Goal: Task Accomplishment & Management: Manage account settings

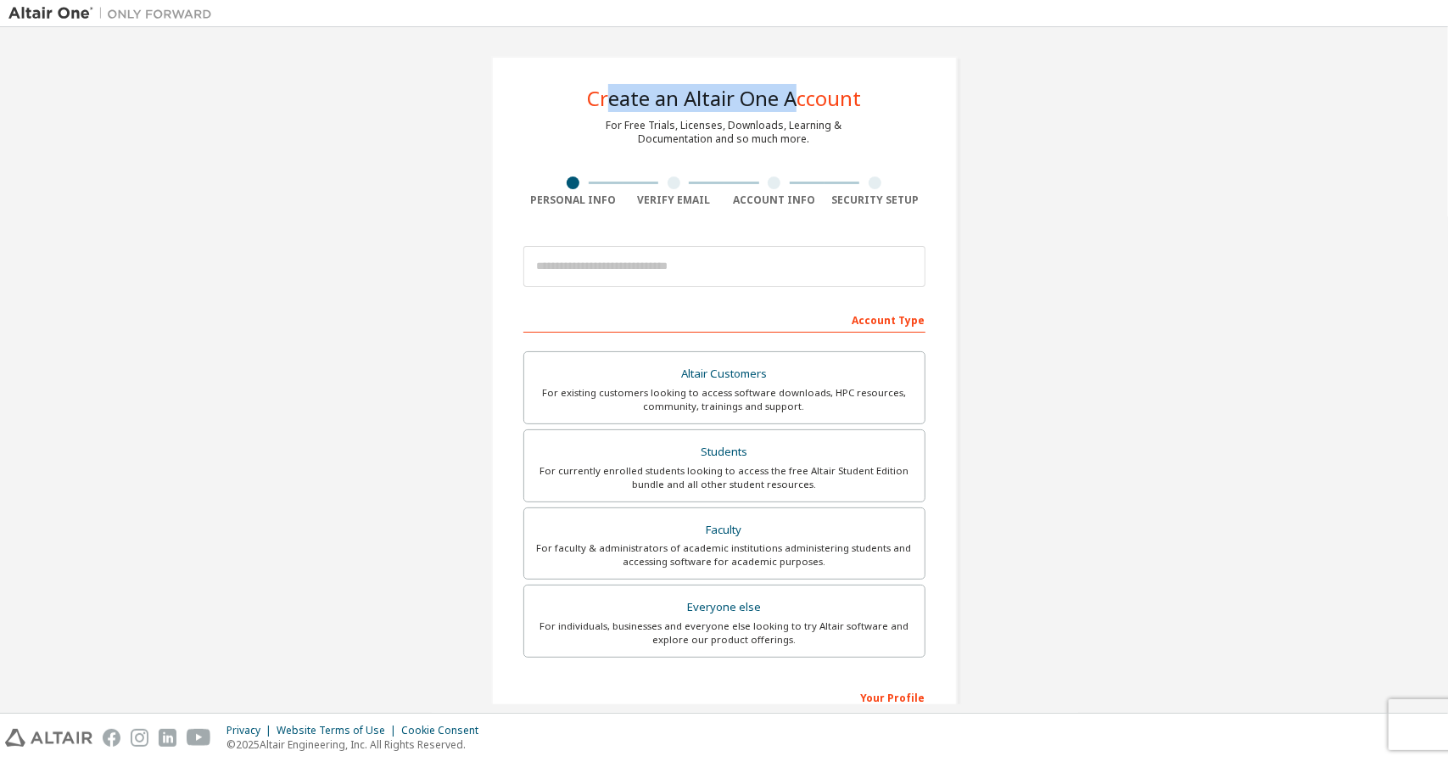
drag, startPoint x: 601, startPoint y: 93, endPoint x: 793, endPoint y: 108, distance: 192.3
click at [793, 108] on div "Create an Altair One Account" at bounding box center [724, 98] width 274 height 20
click at [737, 140] on div "For Free Trials, Licenses, Downloads, Learning & Documentation and so much more." at bounding box center [725, 132] width 236 height 27
click at [738, 469] on div "For currently enrolled students looking to access the free Altair Student Editi…" at bounding box center [725, 477] width 380 height 27
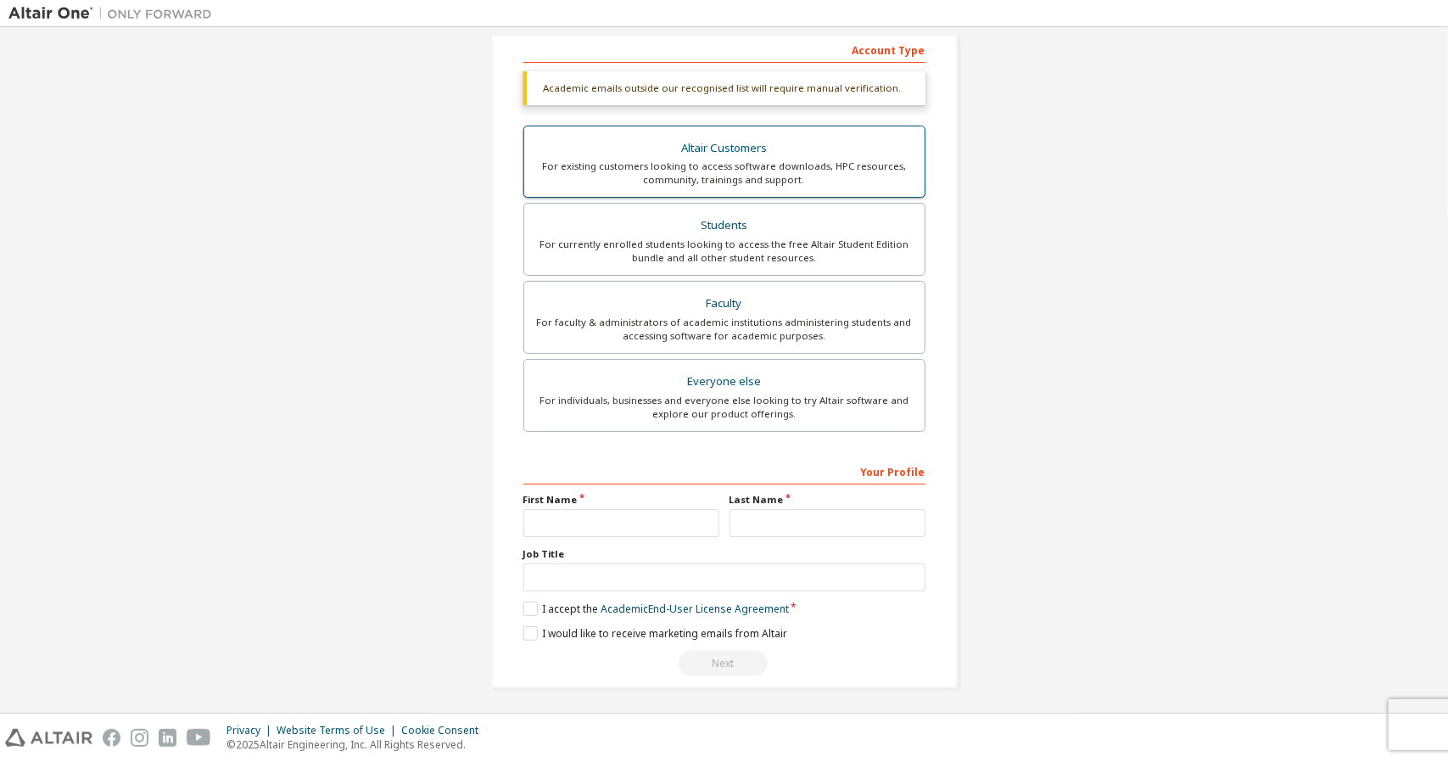
scroll to position [269, 0]
click at [649, 529] on input "text" at bounding box center [622, 524] width 196 height 28
type input "*"
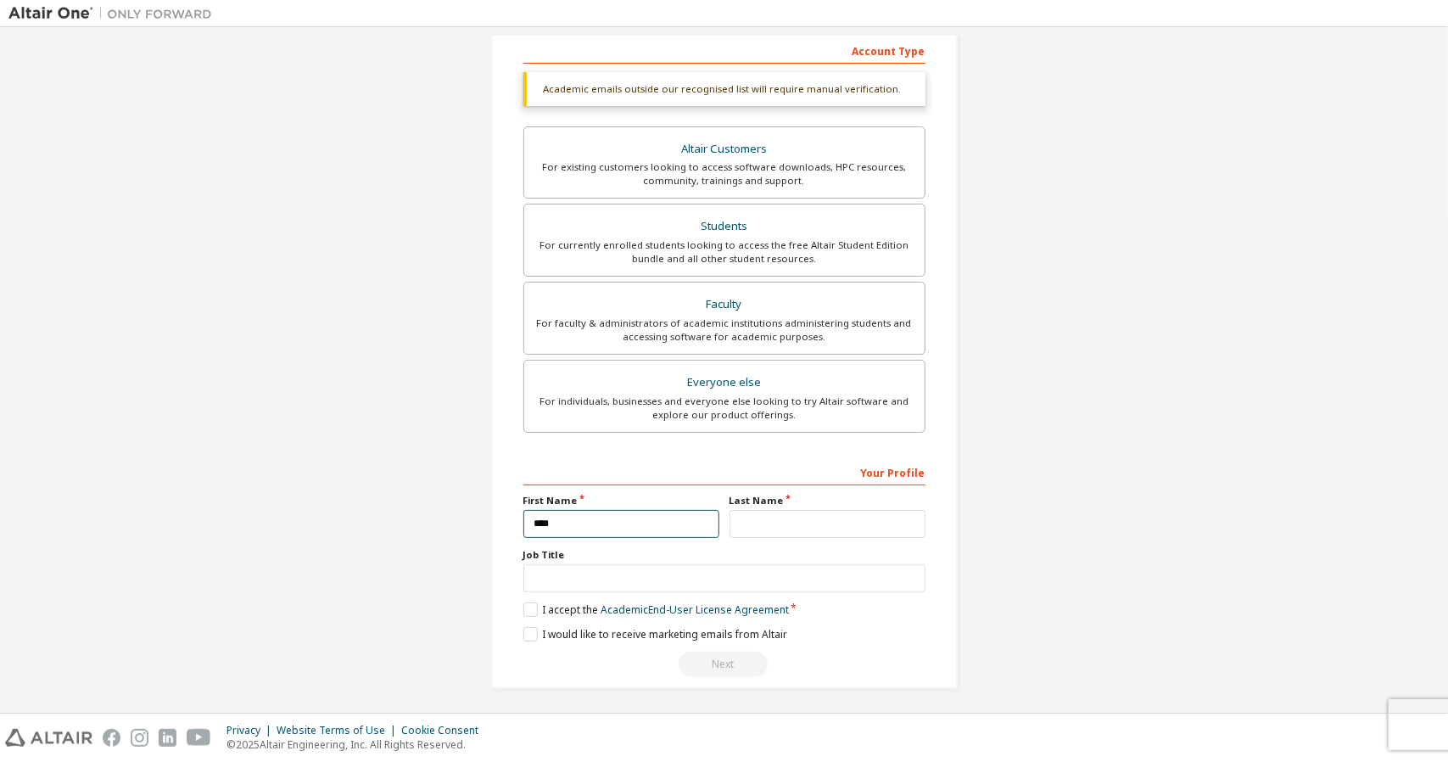
type input "****"
click at [748, 537] on div "Your Profile First Name **** Last Name Job Title Please provide State/Province …" at bounding box center [725, 568] width 402 height 220
click at [754, 524] on input "text" at bounding box center [828, 524] width 196 height 28
type input "******"
click at [530, 607] on label "I accept the Academic End-User License Agreement" at bounding box center [657, 609] width 266 height 14
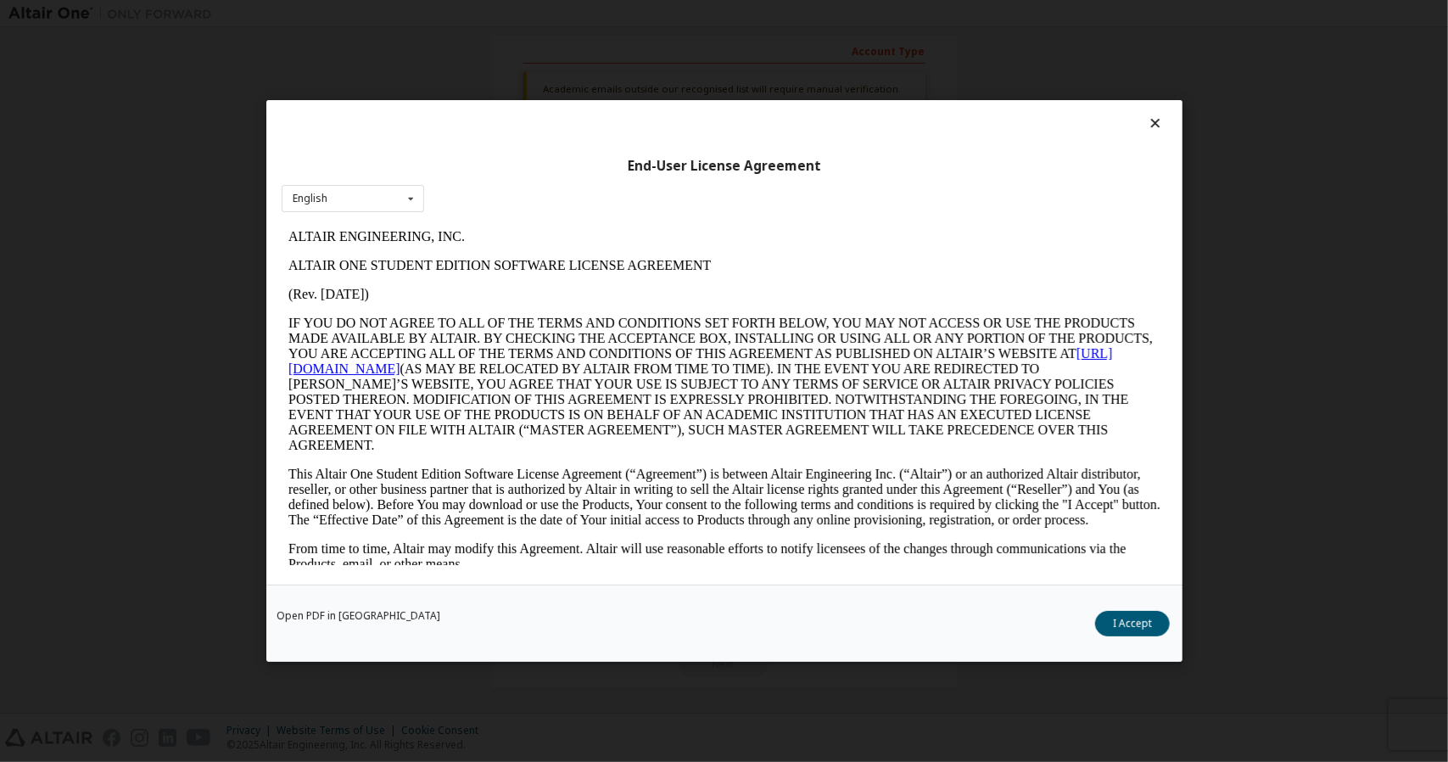
scroll to position [0, 0]
click at [1140, 624] on button "I Accept" at bounding box center [1132, 623] width 75 height 25
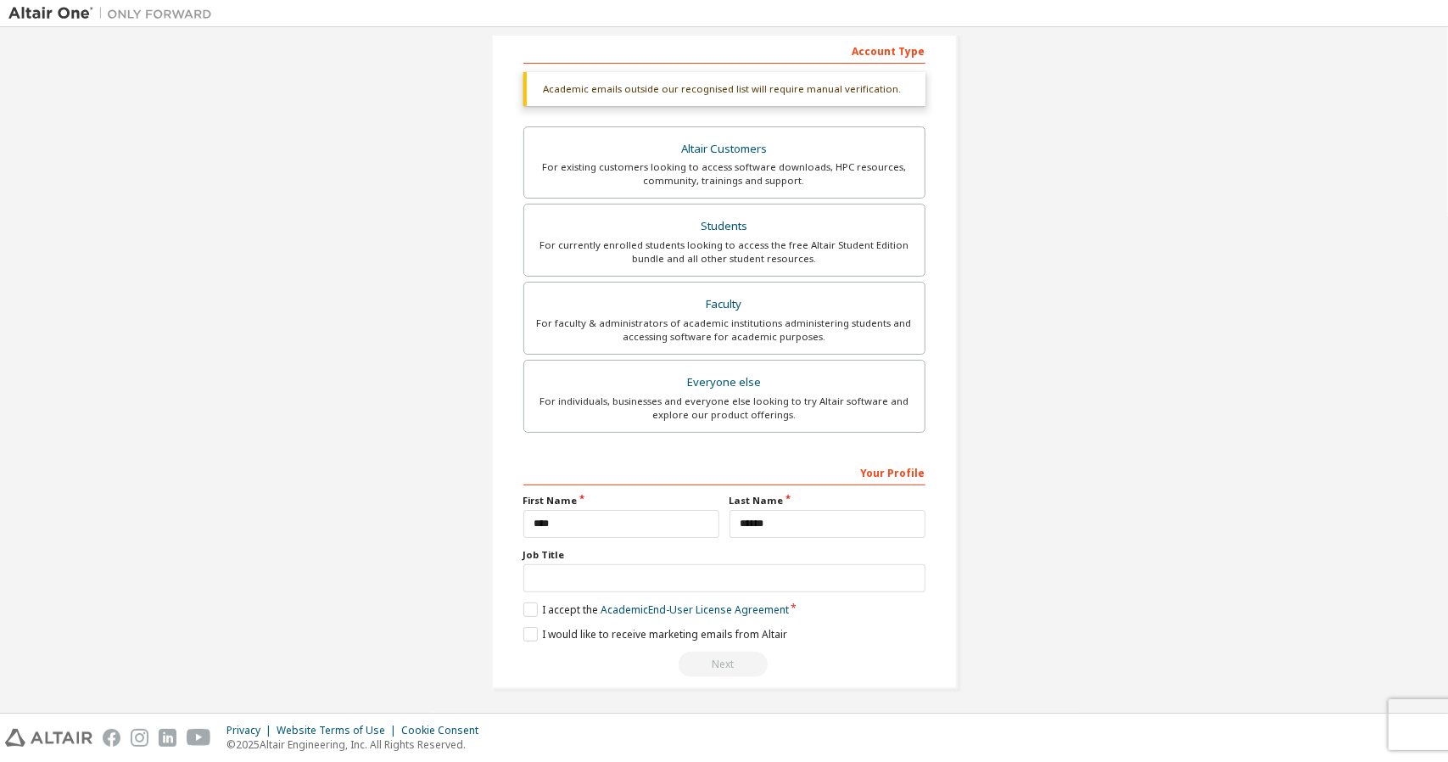
click at [748, 557] on label "Job Title" at bounding box center [725, 555] width 402 height 14
click at [738, 571] on input "text" at bounding box center [725, 578] width 402 height 28
click at [632, 638] on div "**********" at bounding box center [725, 568] width 402 height 220
click at [631, 636] on label "I would like to receive marketing emails from Altair" at bounding box center [656, 634] width 264 height 14
click at [630, 636] on label "I would like to receive marketing emails from Altair" at bounding box center [656, 634] width 264 height 14
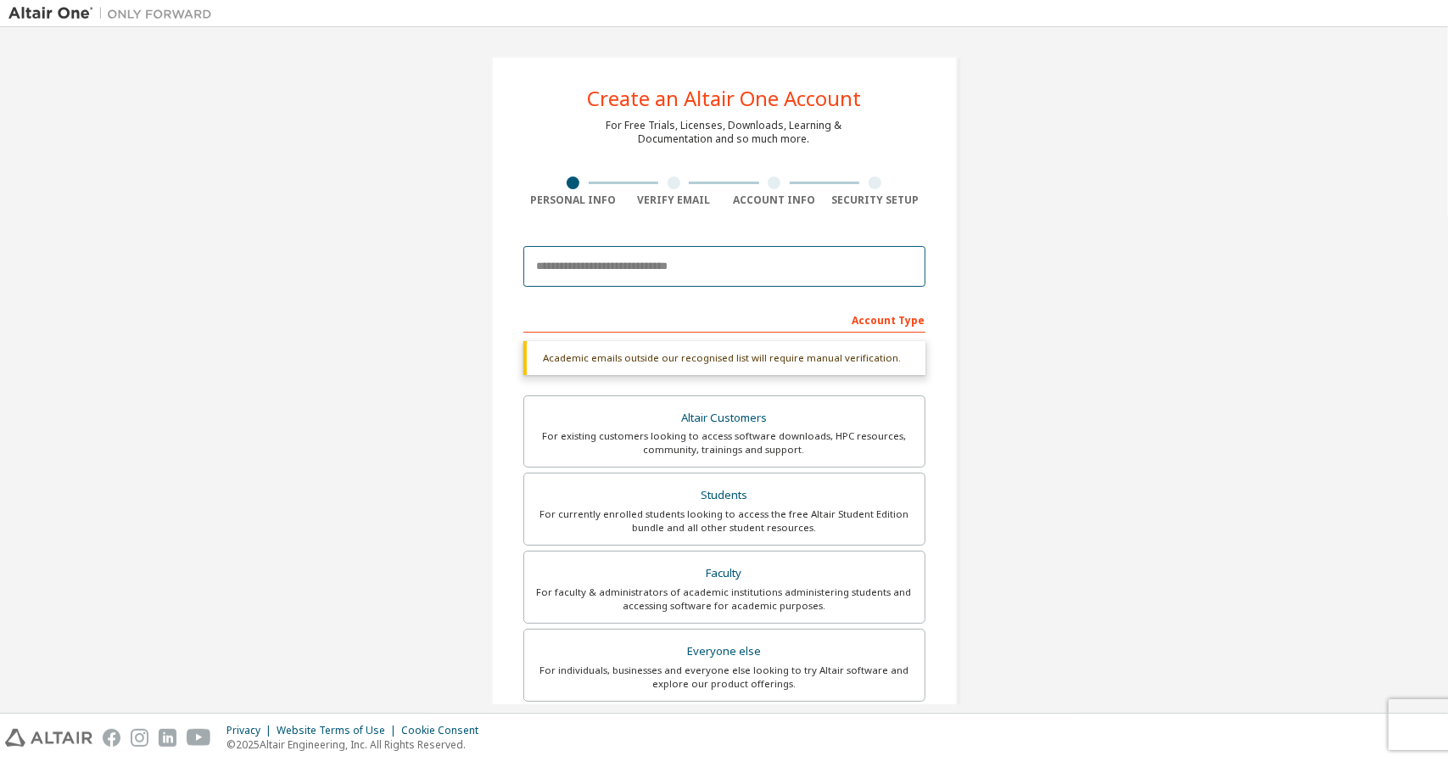
click at [609, 272] on input "email" at bounding box center [725, 266] width 402 height 41
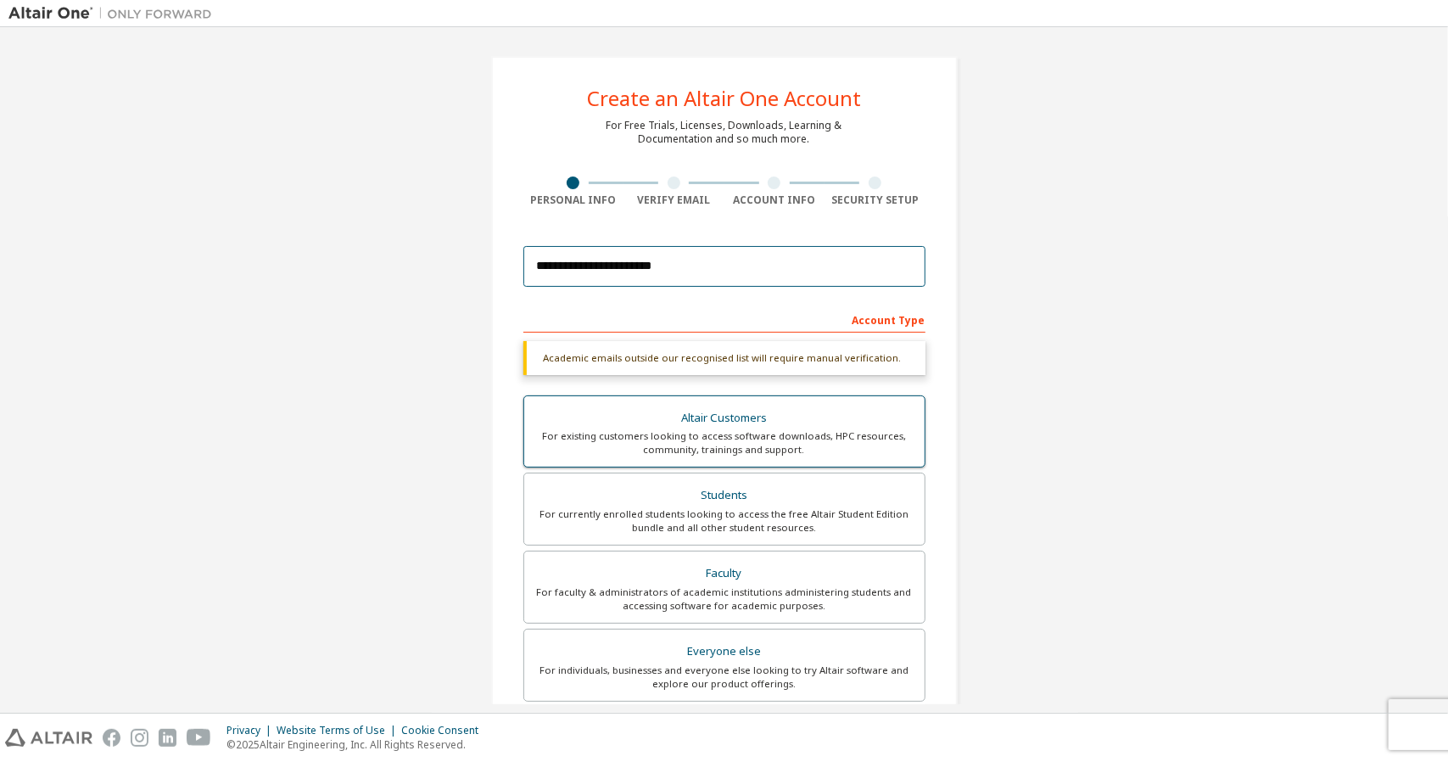
scroll to position [270, 0]
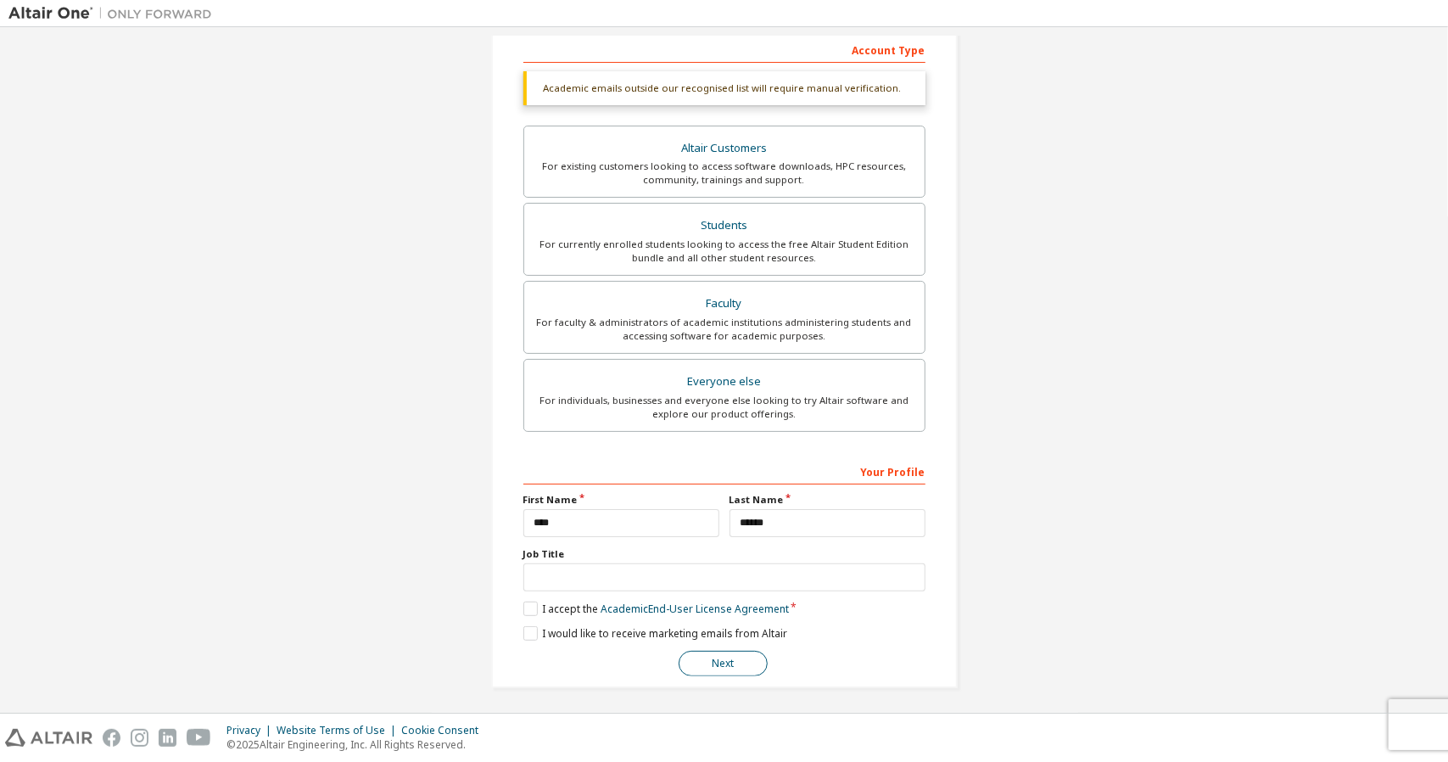
type input "**********"
click at [731, 657] on button "Next" at bounding box center [723, 663] width 89 height 25
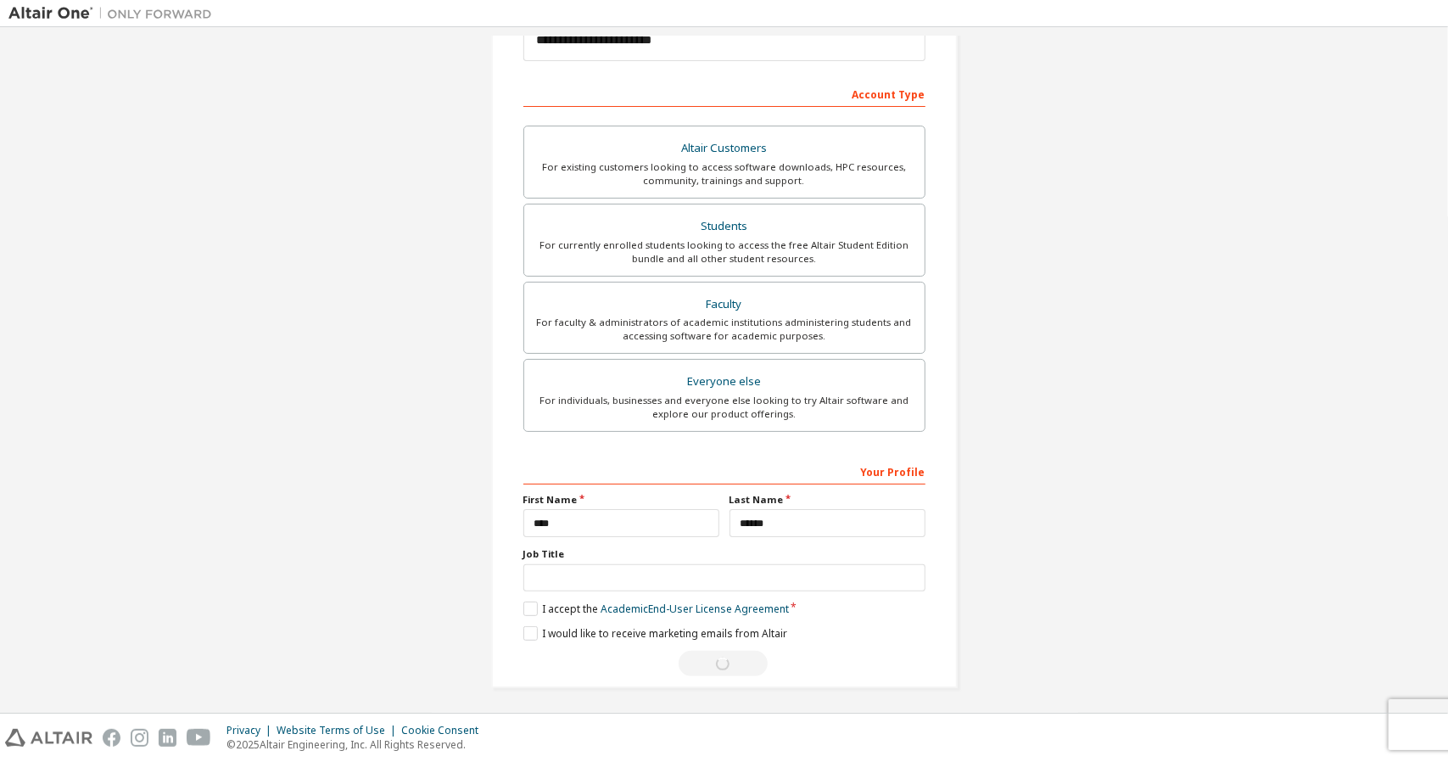
scroll to position [0, 0]
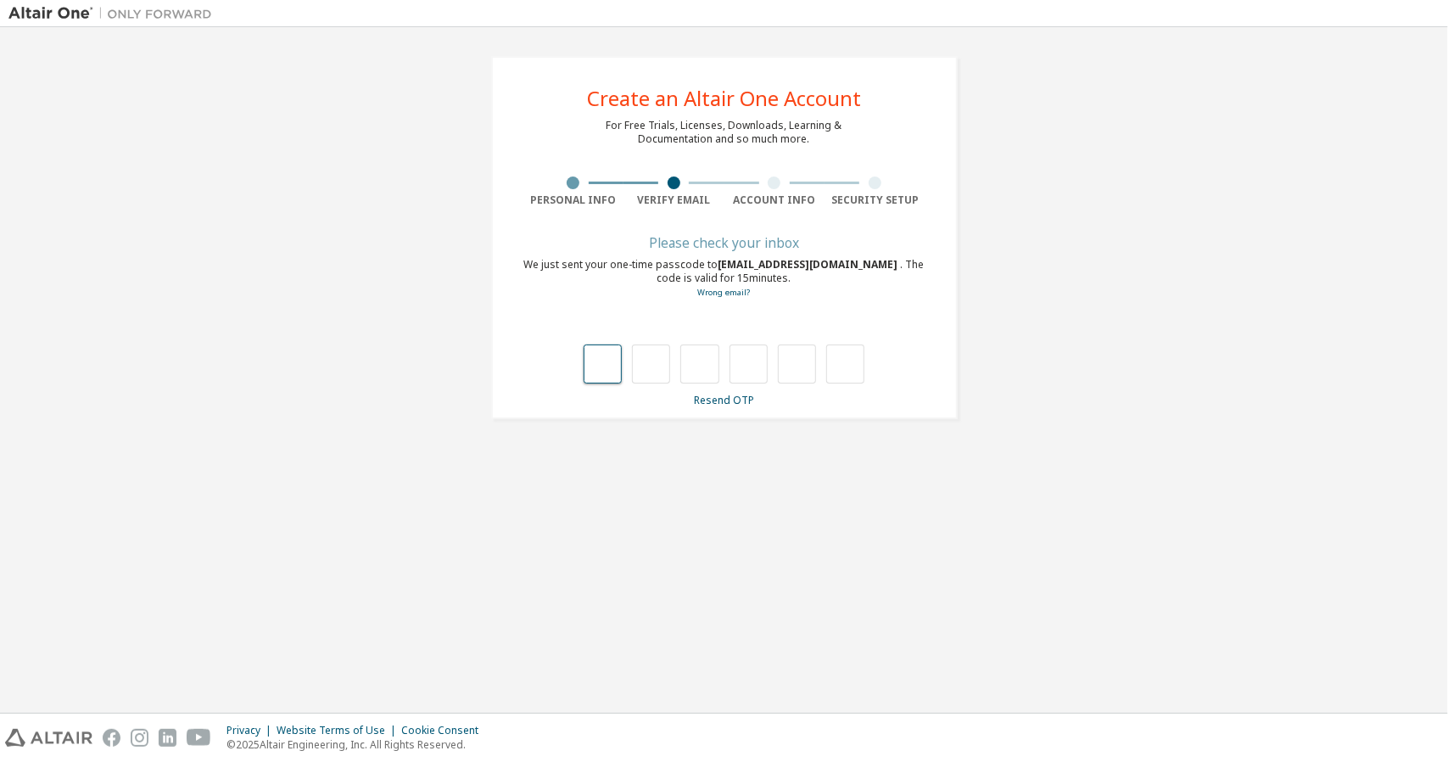
type input "*"
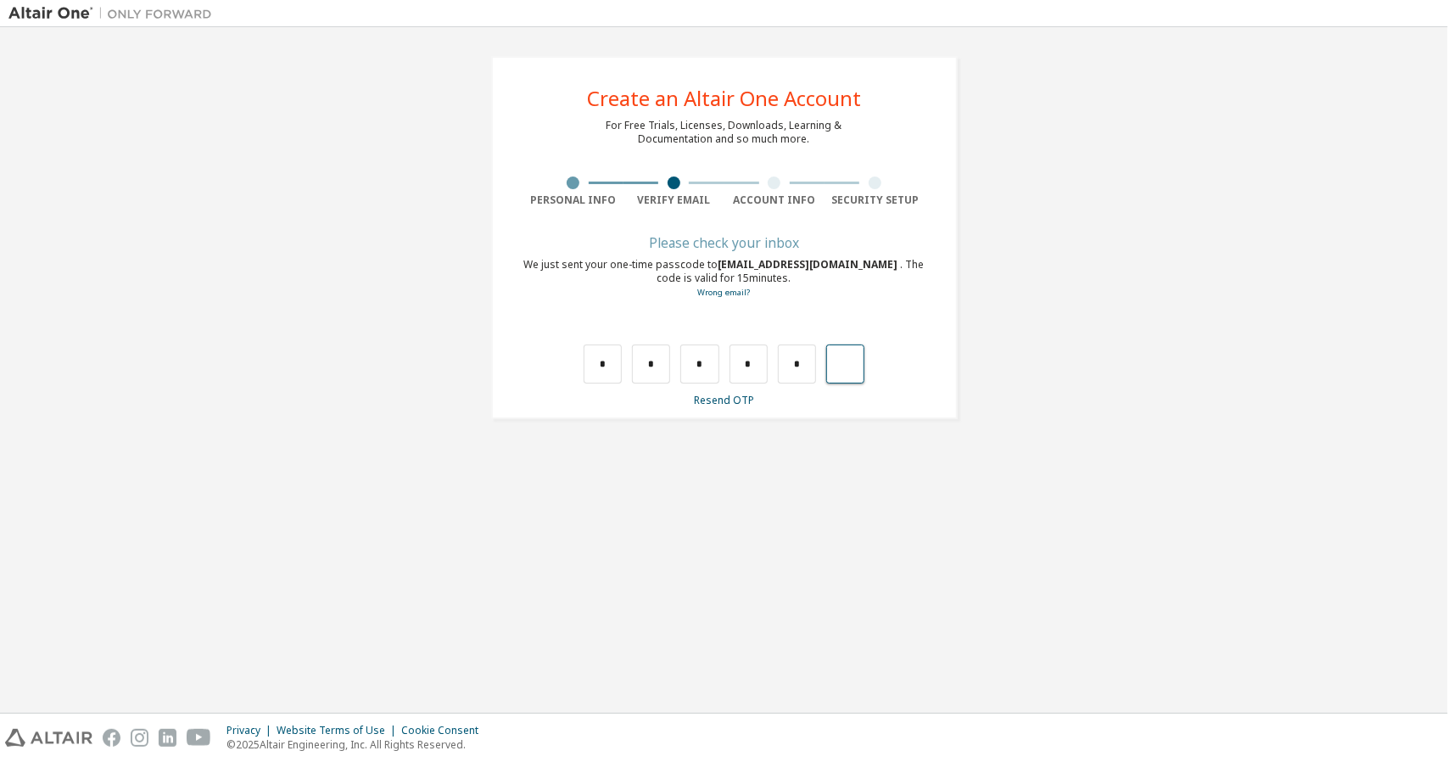
type input "*"
click at [602, 364] on input "text" at bounding box center [603, 363] width 38 height 39
type input "*"
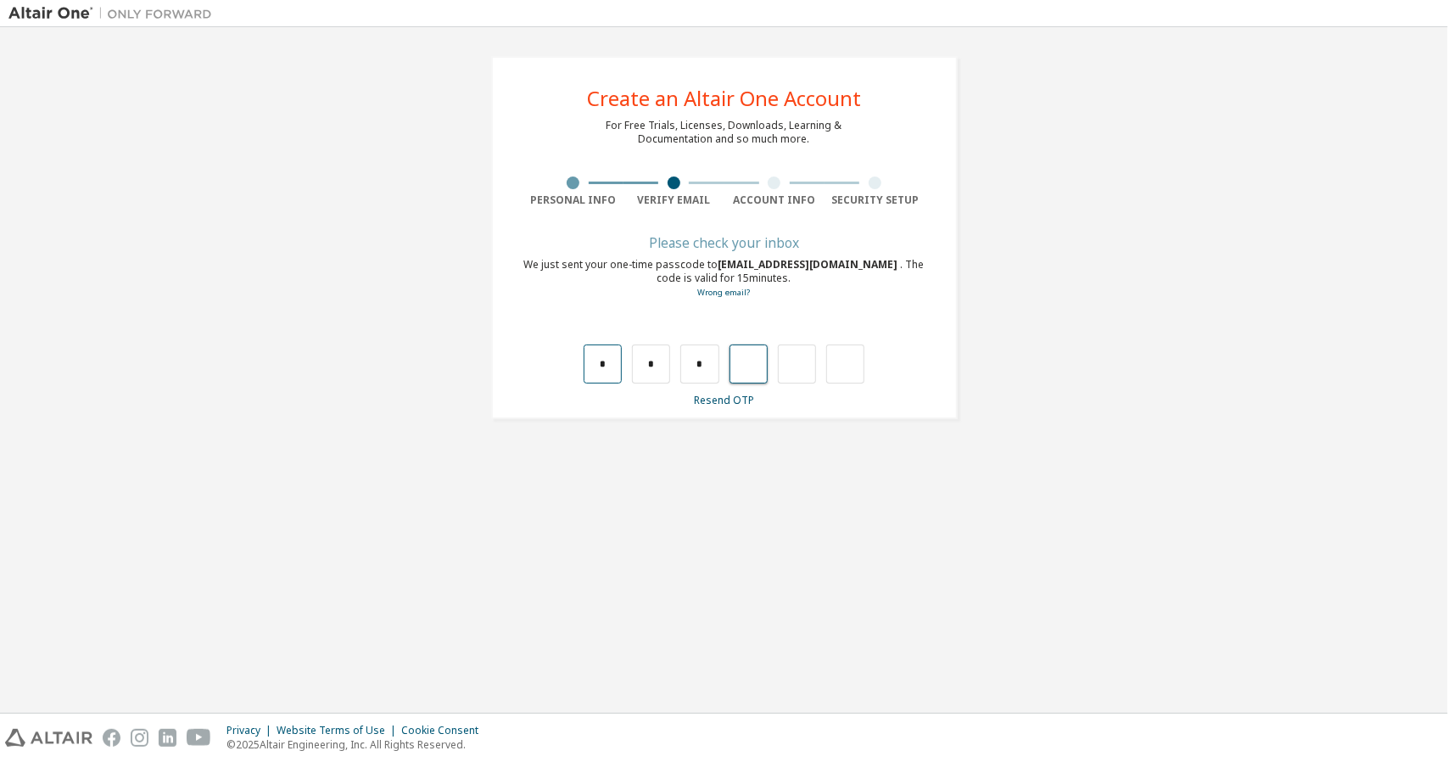
type input "*"
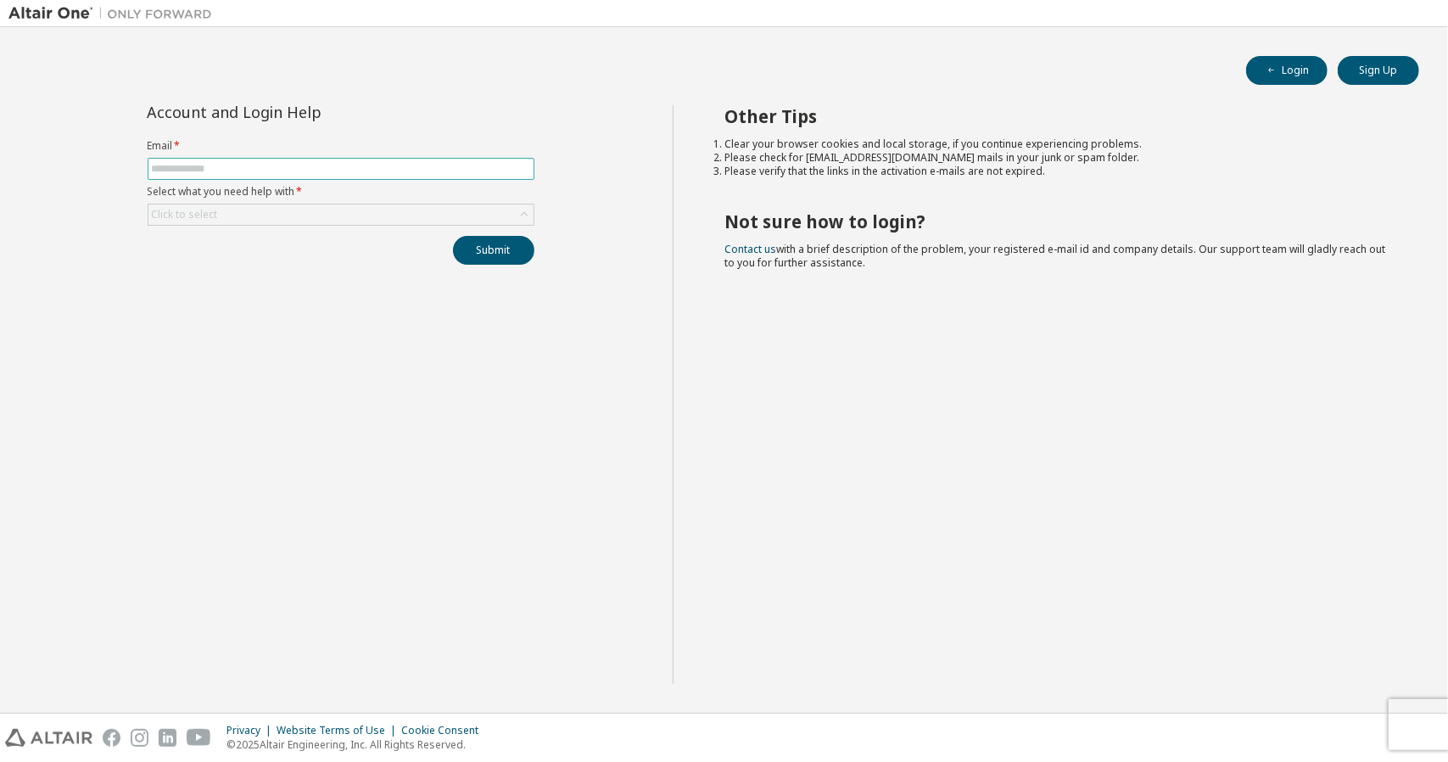
click at [361, 170] on input "text" at bounding box center [341, 169] width 378 height 14
click at [1291, 82] on button "Login" at bounding box center [1286, 70] width 81 height 29
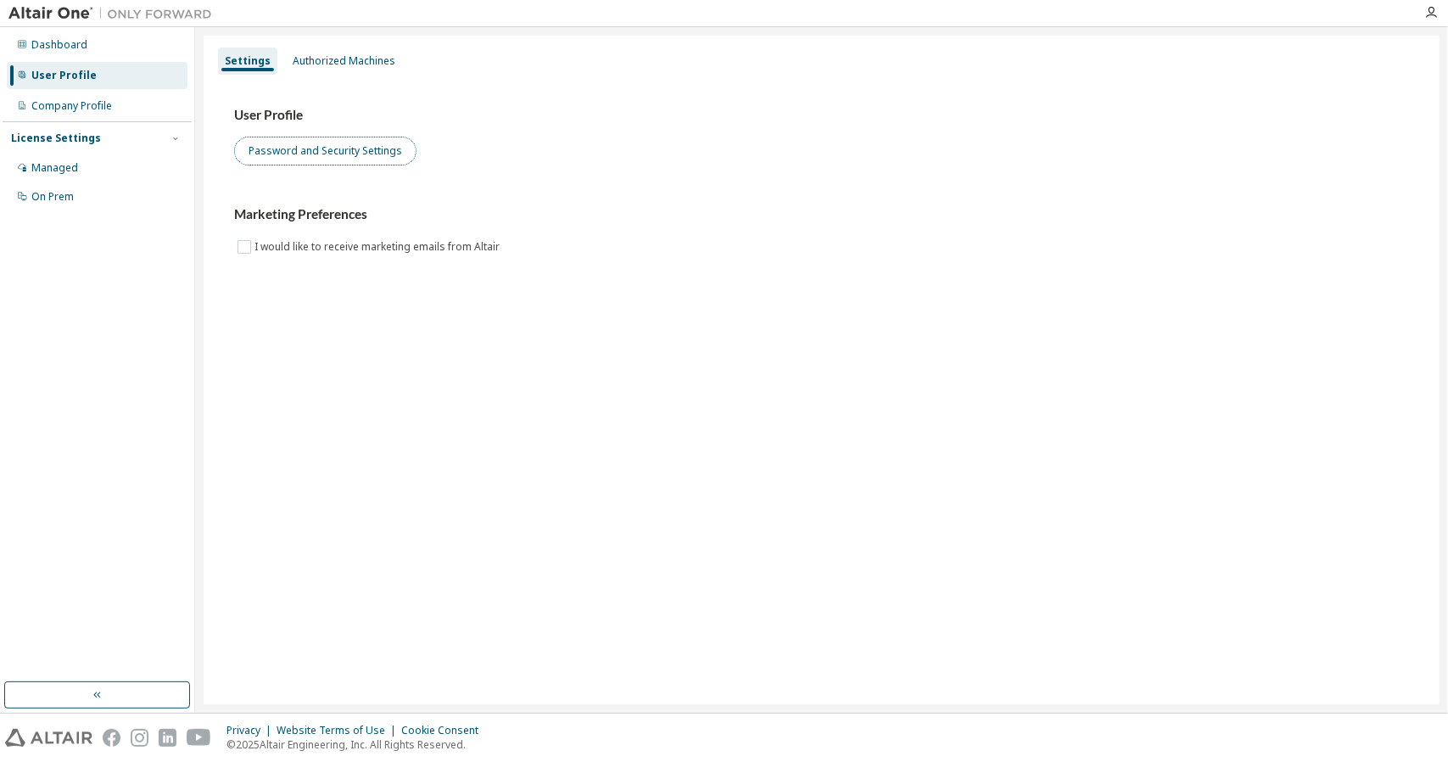
click at [301, 162] on button "Password and Security Settings" at bounding box center [325, 151] width 182 height 29
click at [27, 8] on img at bounding box center [114, 13] width 212 height 17
click at [36, 18] on img at bounding box center [114, 13] width 212 height 17
click at [36, 11] on img at bounding box center [114, 13] width 212 height 17
click at [394, 150] on button "Password and Security Settings" at bounding box center [325, 151] width 182 height 29
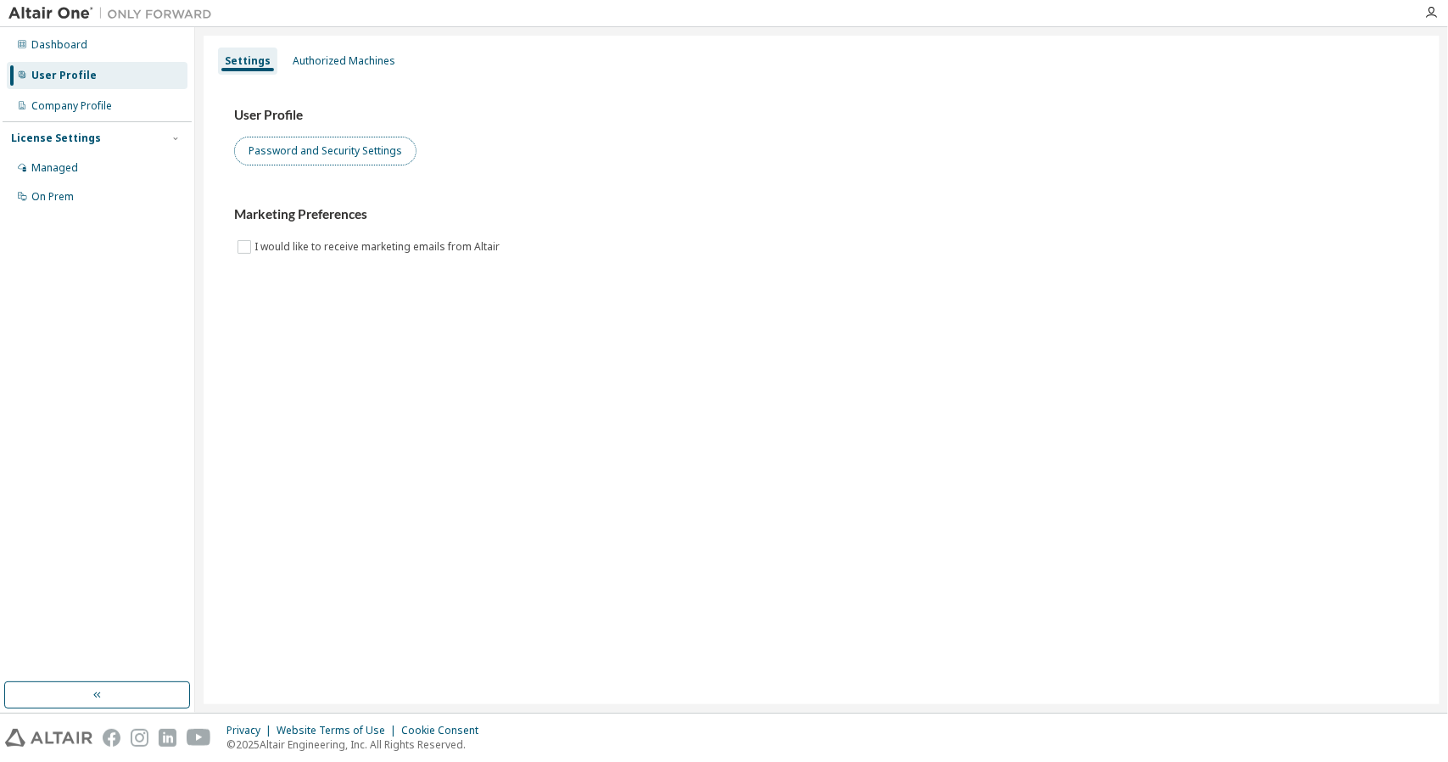
click at [285, 155] on button "Password and Security Settings" at bounding box center [325, 151] width 182 height 29
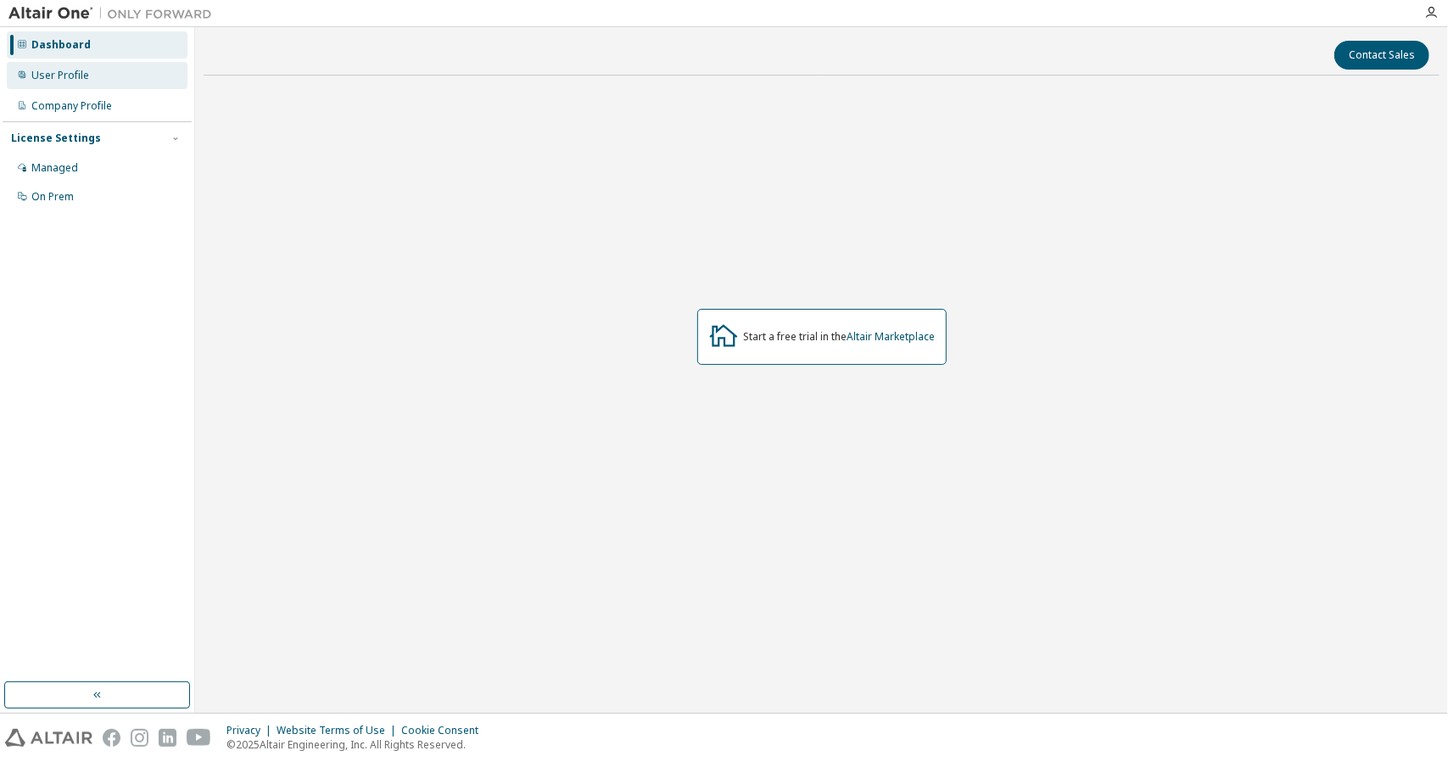
click at [154, 80] on div "User Profile" at bounding box center [97, 75] width 181 height 27
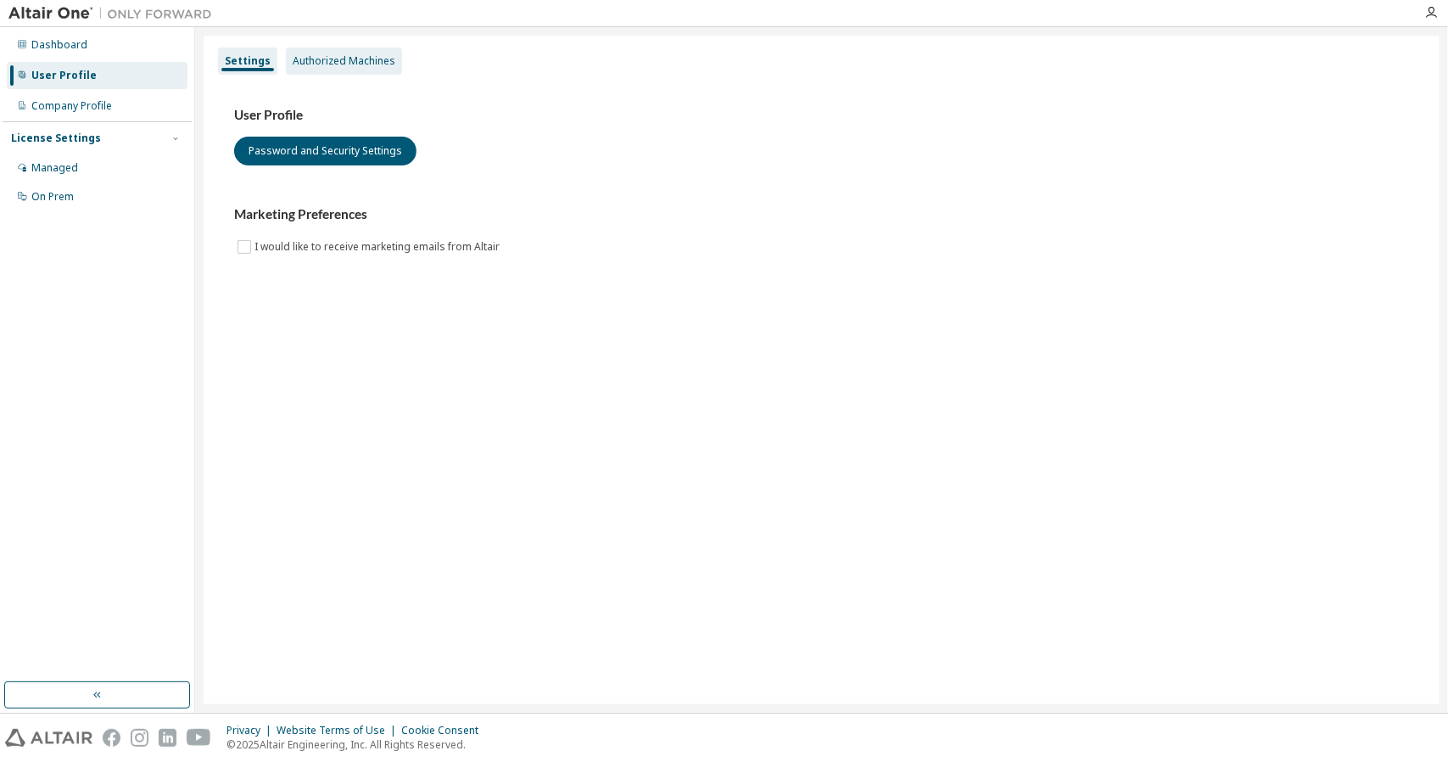
click at [361, 48] on div "Authorized Machines" at bounding box center [344, 61] width 116 height 27
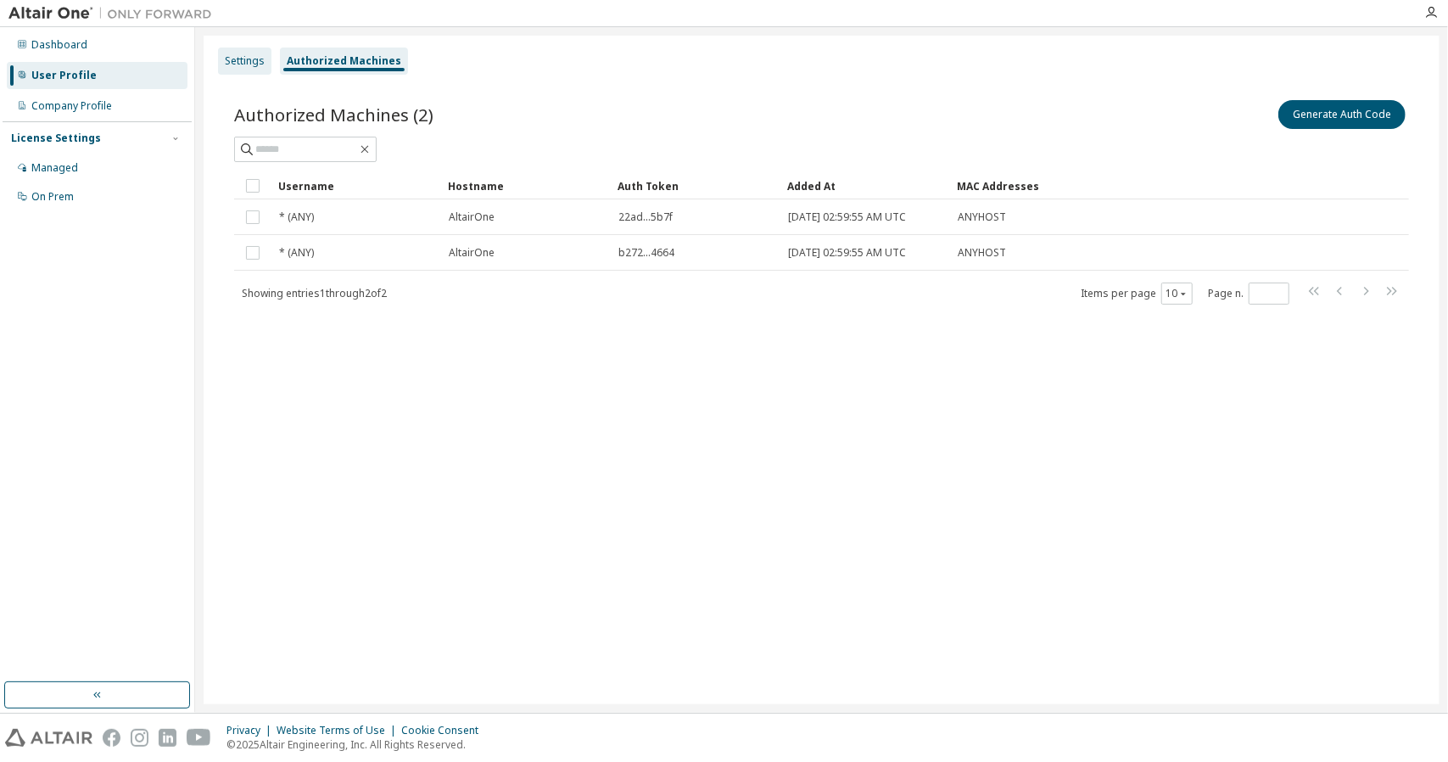
click at [246, 67] on div "Settings" at bounding box center [245, 61] width 40 height 14
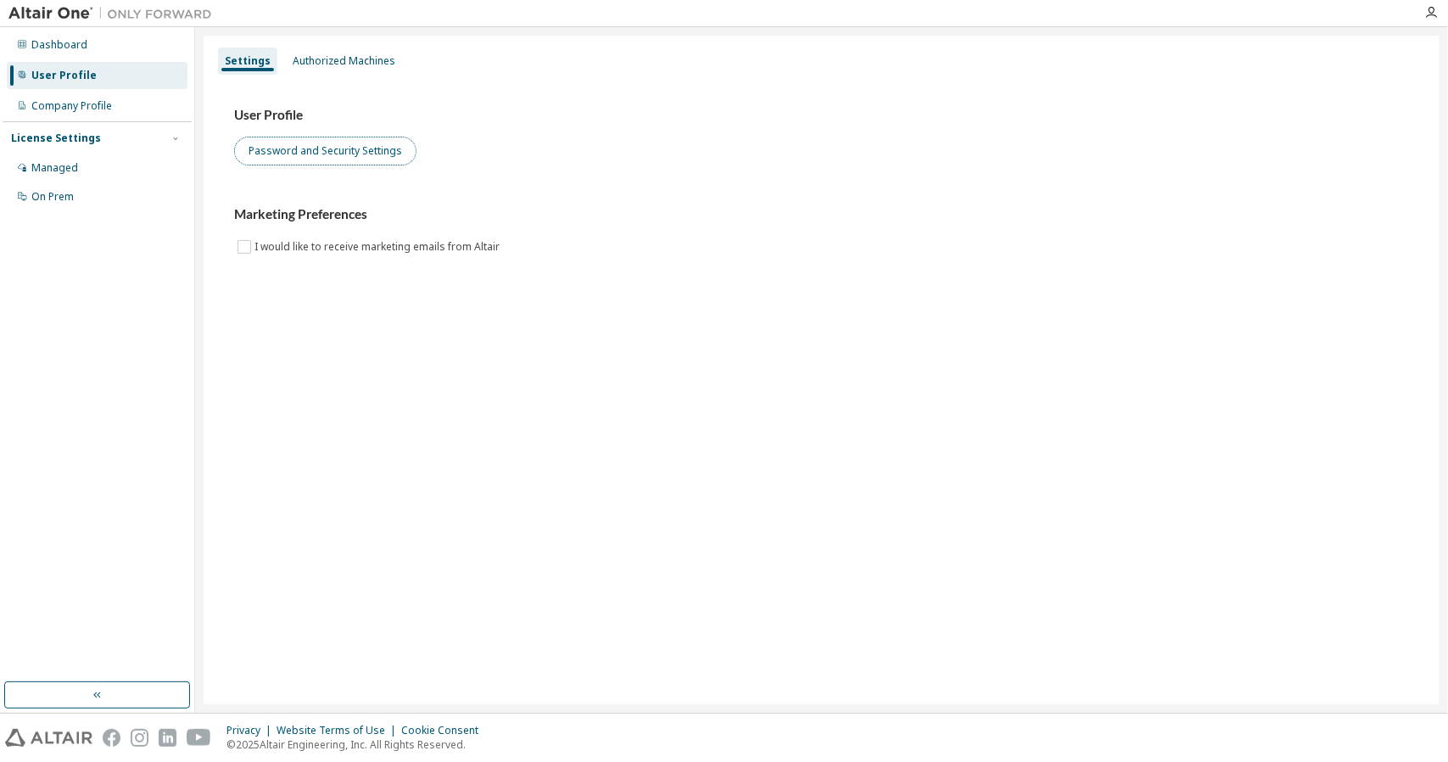
click at [346, 160] on button "Password and Security Settings" at bounding box center [325, 151] width 182 height 29
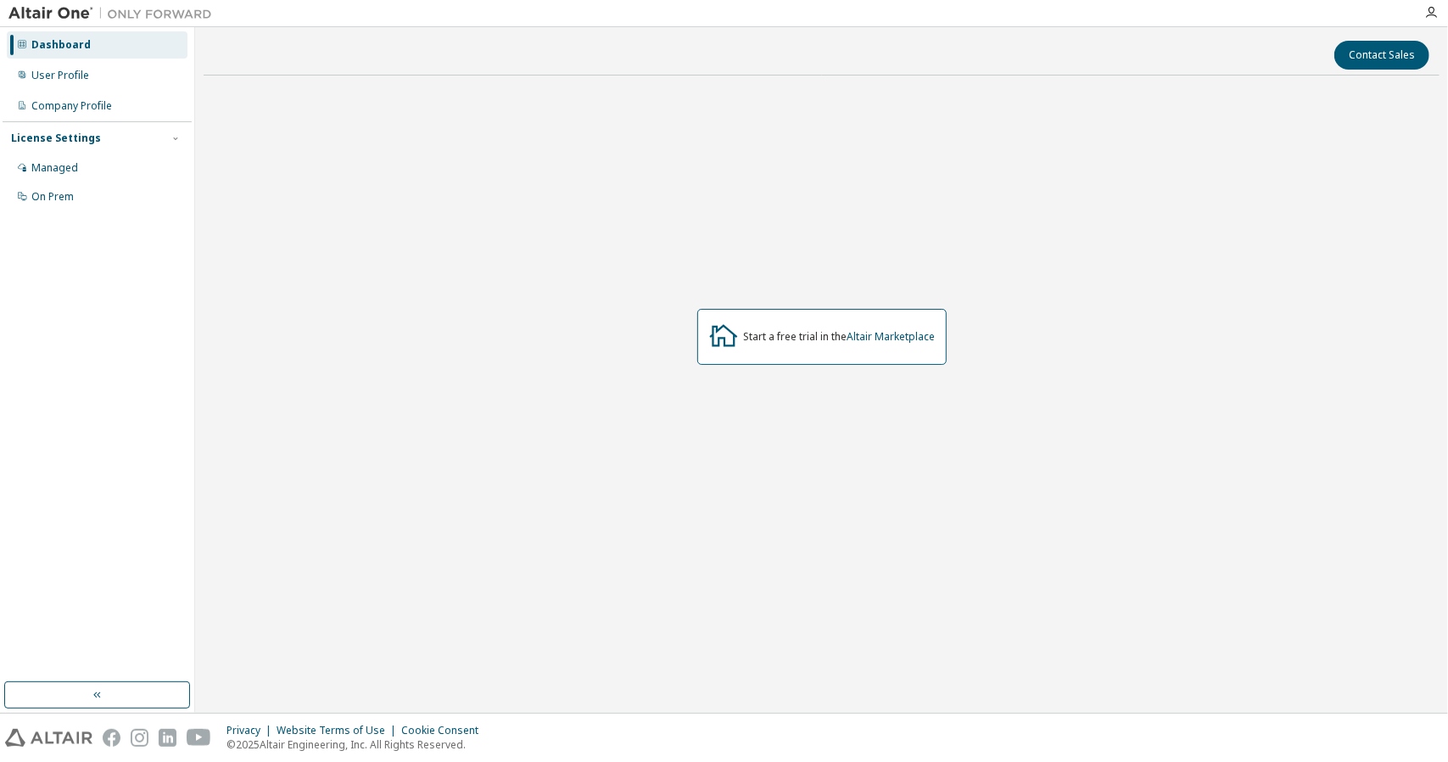
click at [1422, 14] on div at bounding box center [1431, 13] width 34 height 14
click at [1426, 14] on icon "button" at bounding box center [1432, 13] width 14 height 14
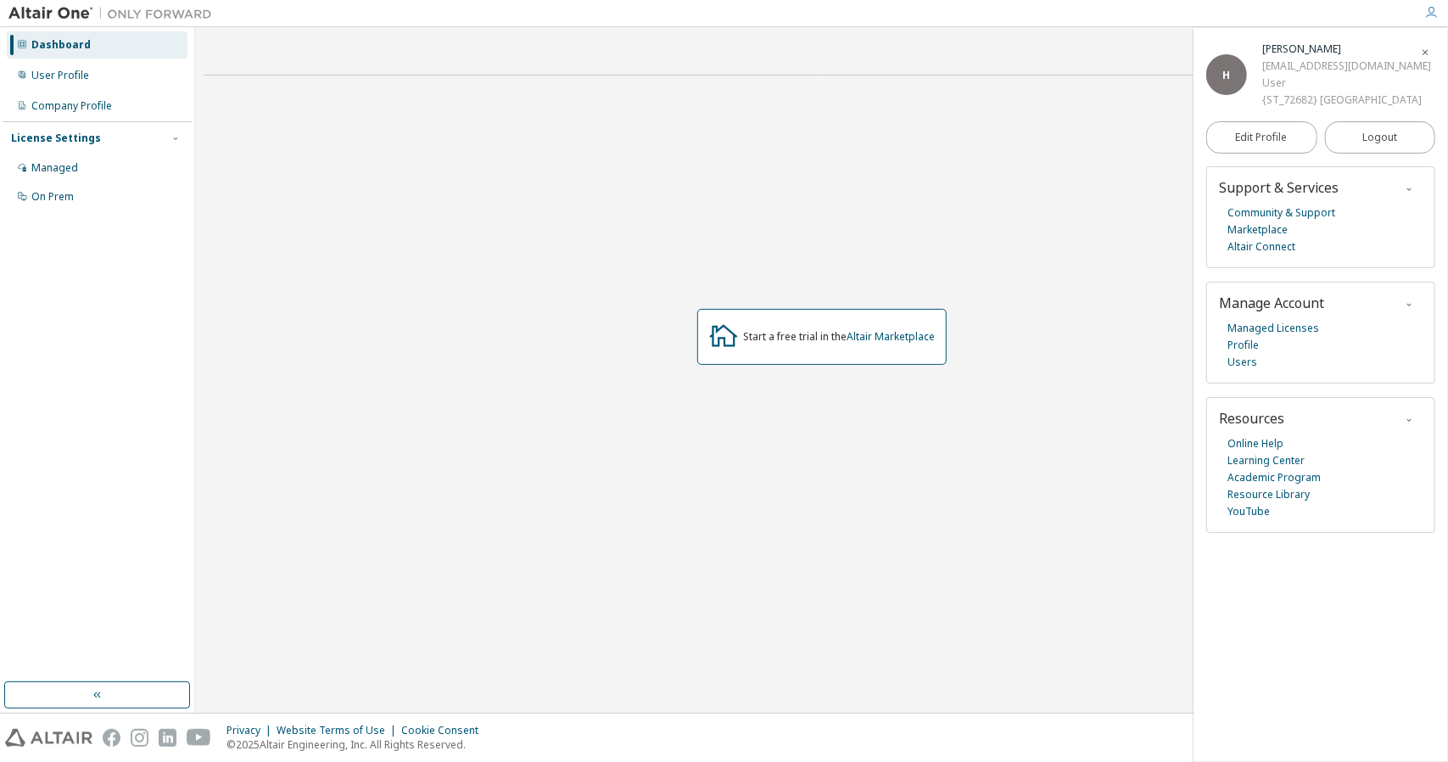
click at [1422, 48] on icon "button" at bounding box center [1425, 53] width 10 height 10
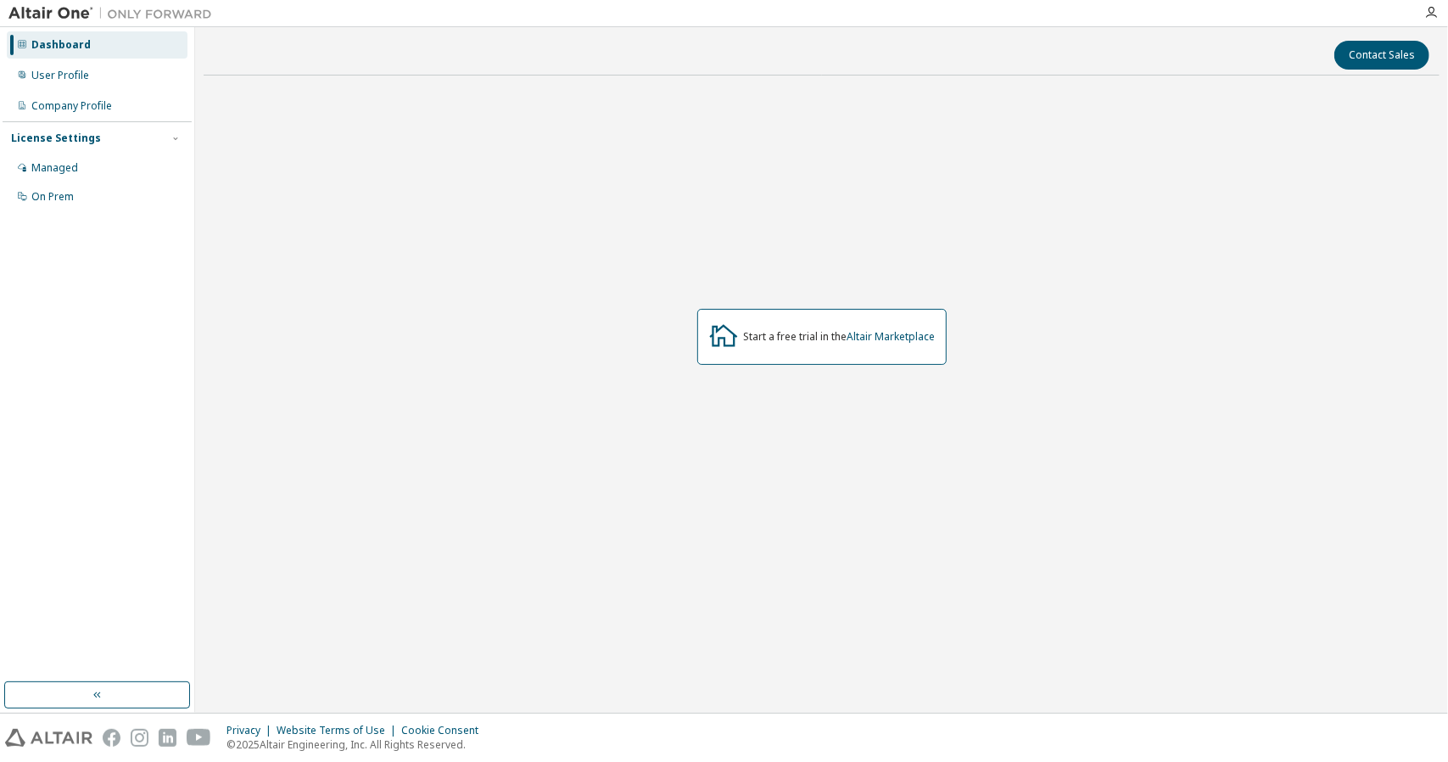
click at [781, 333] on div "Start a free trial in the Altair Marketplace" at bounding box center [840, 337] width 192 height 14
click at [865, 337] on link "Altair Marketplace" at bounding box center [892, 336] width 88 height 14
click at [98, 74] on div "User Profile" at bounding box center [97, 75] width 181 height 27
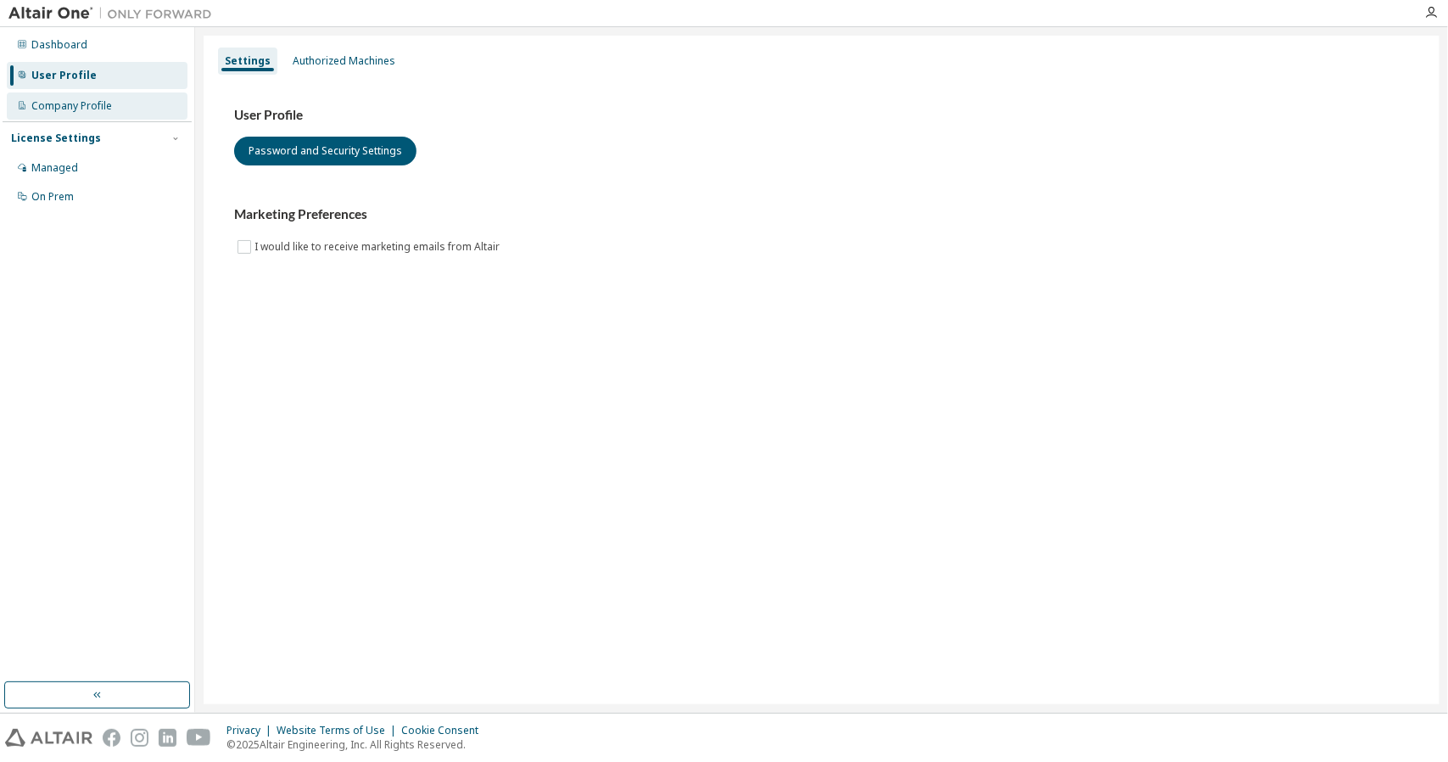
click at [123, 113] on div "Company Profile" at bounding box center [97, 105] width 181 height 27
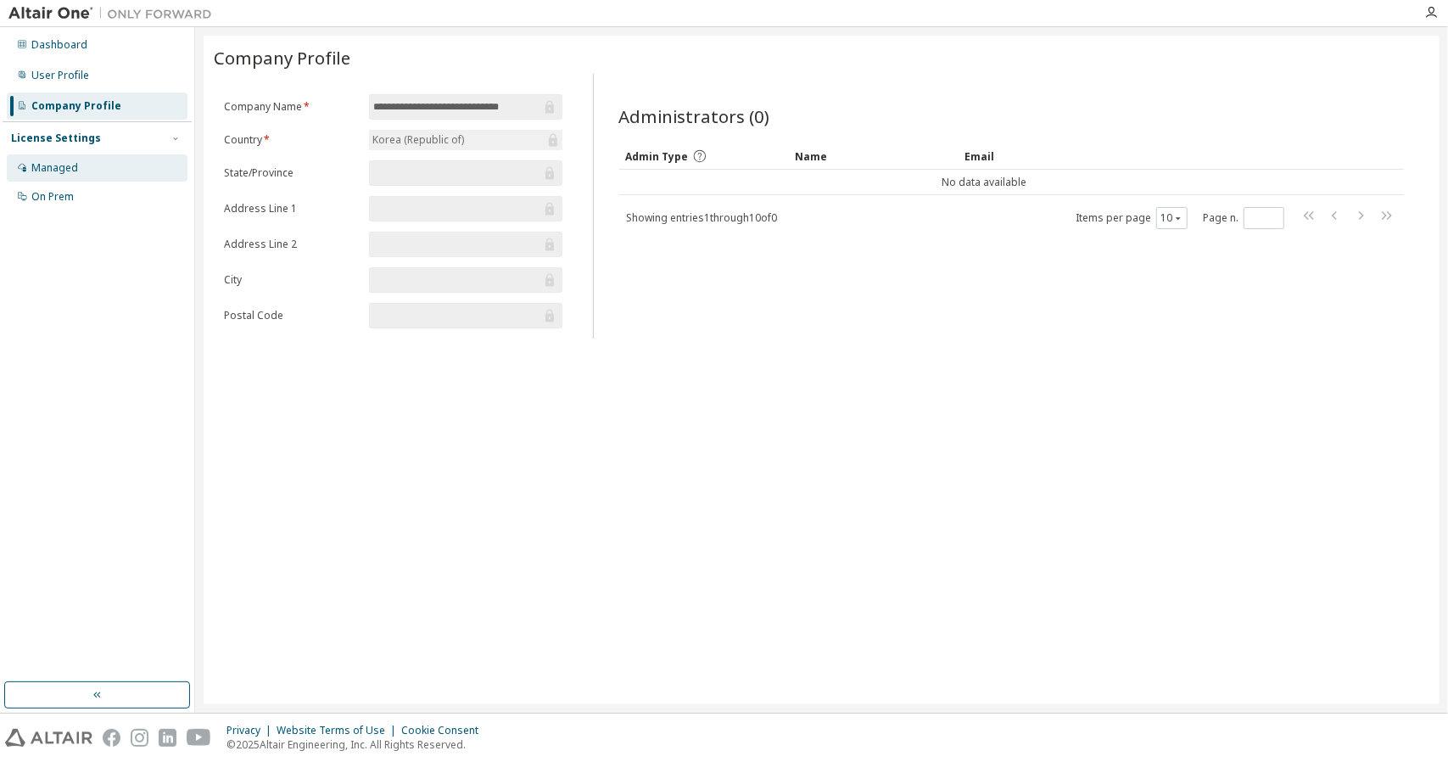
click at [149, 170] on div "Managed" at bounding box center [97, 167] width 181 height 27
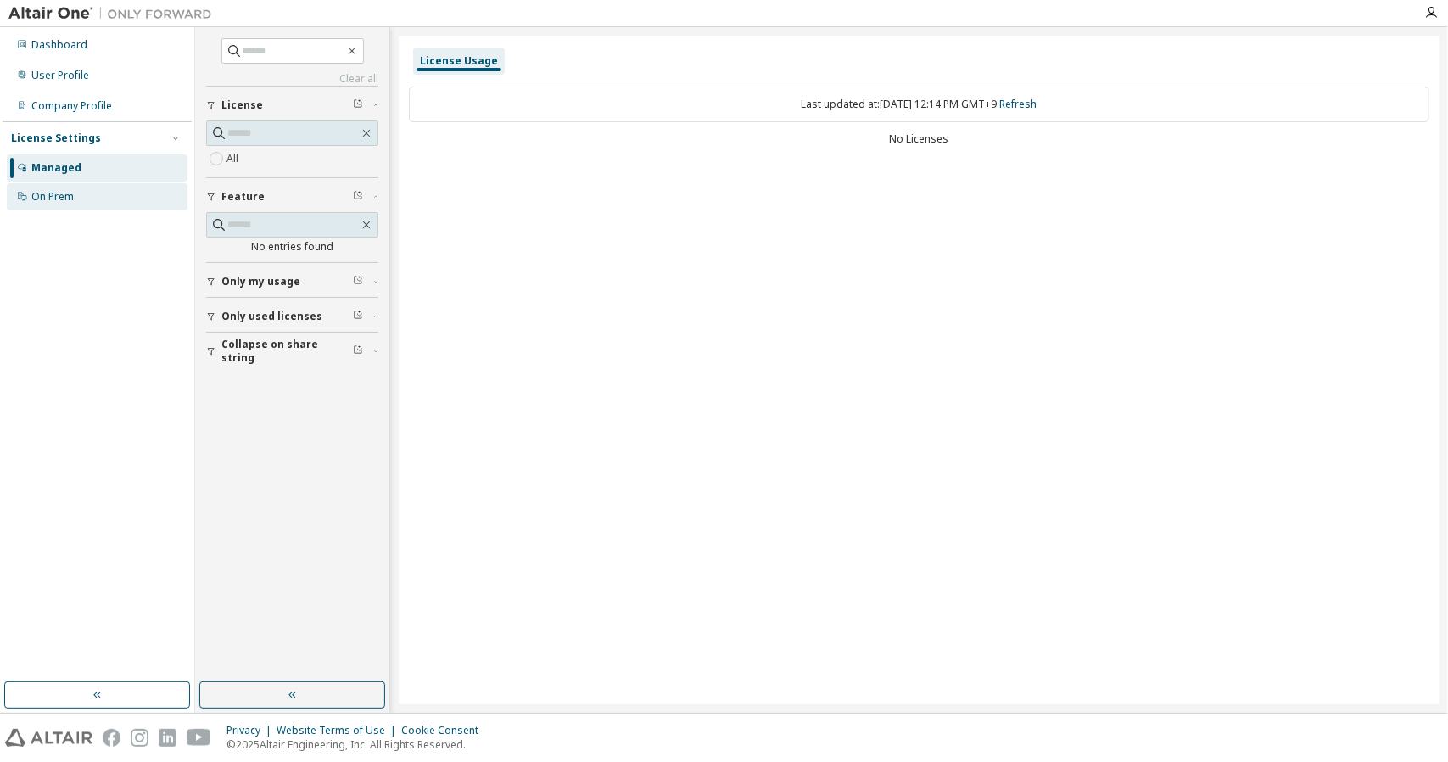
click at [88, 204] on div "On Prem" at bounding box center [97, 196] width 181 height 27
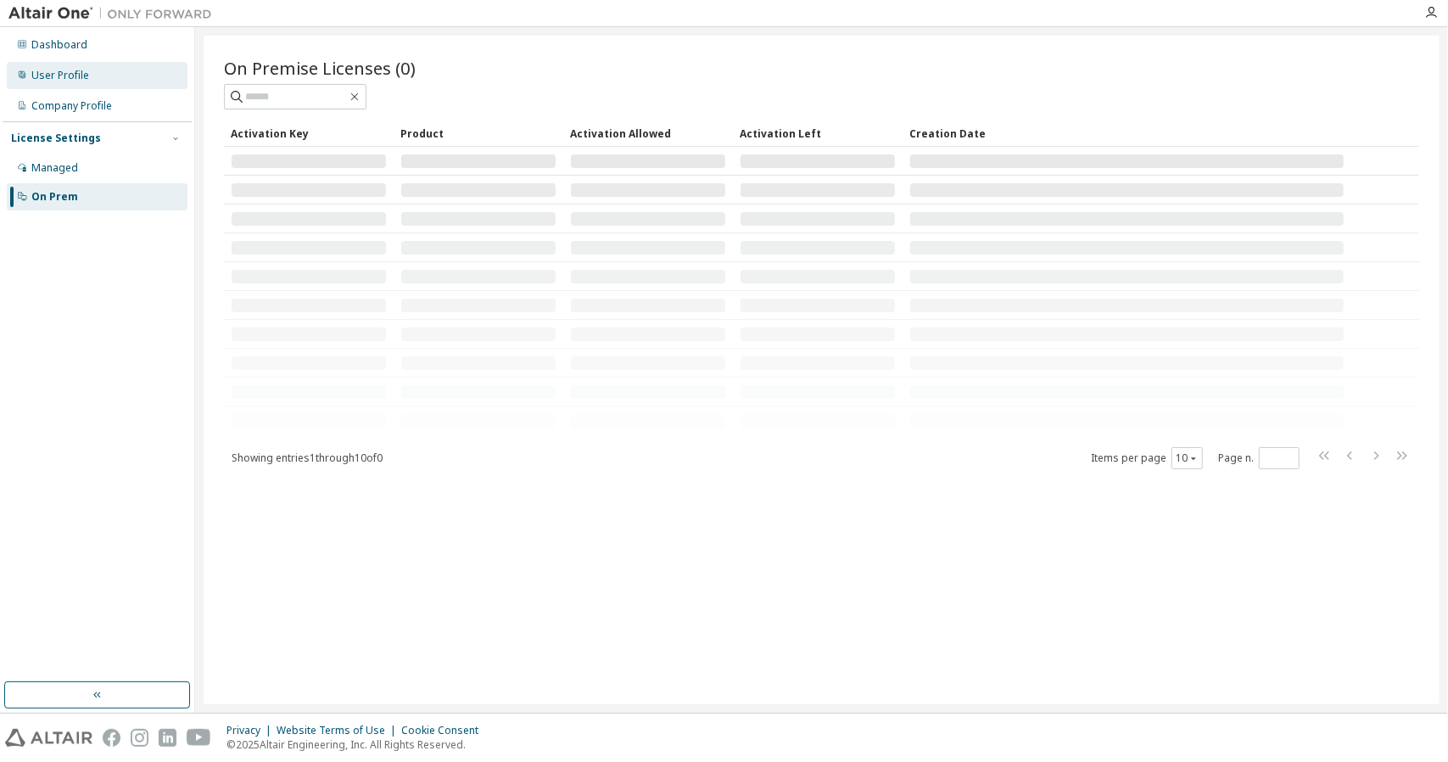
click at [115, 81] on div "User Profile" at bounding box center [97, 75] width 181 height 27
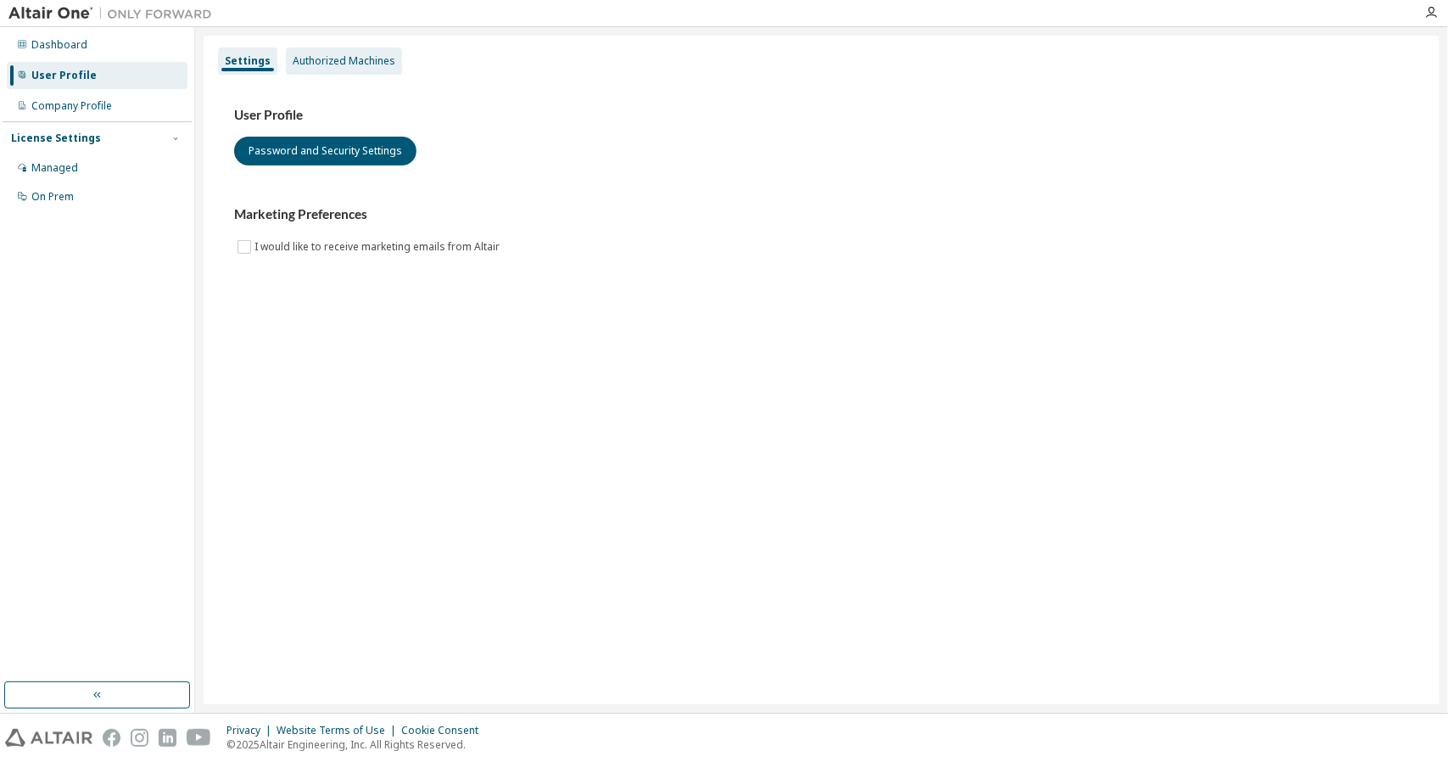
click at [336, 58] on div "Authorized Machines" at bounding box center [344, 61] width 103 height 14
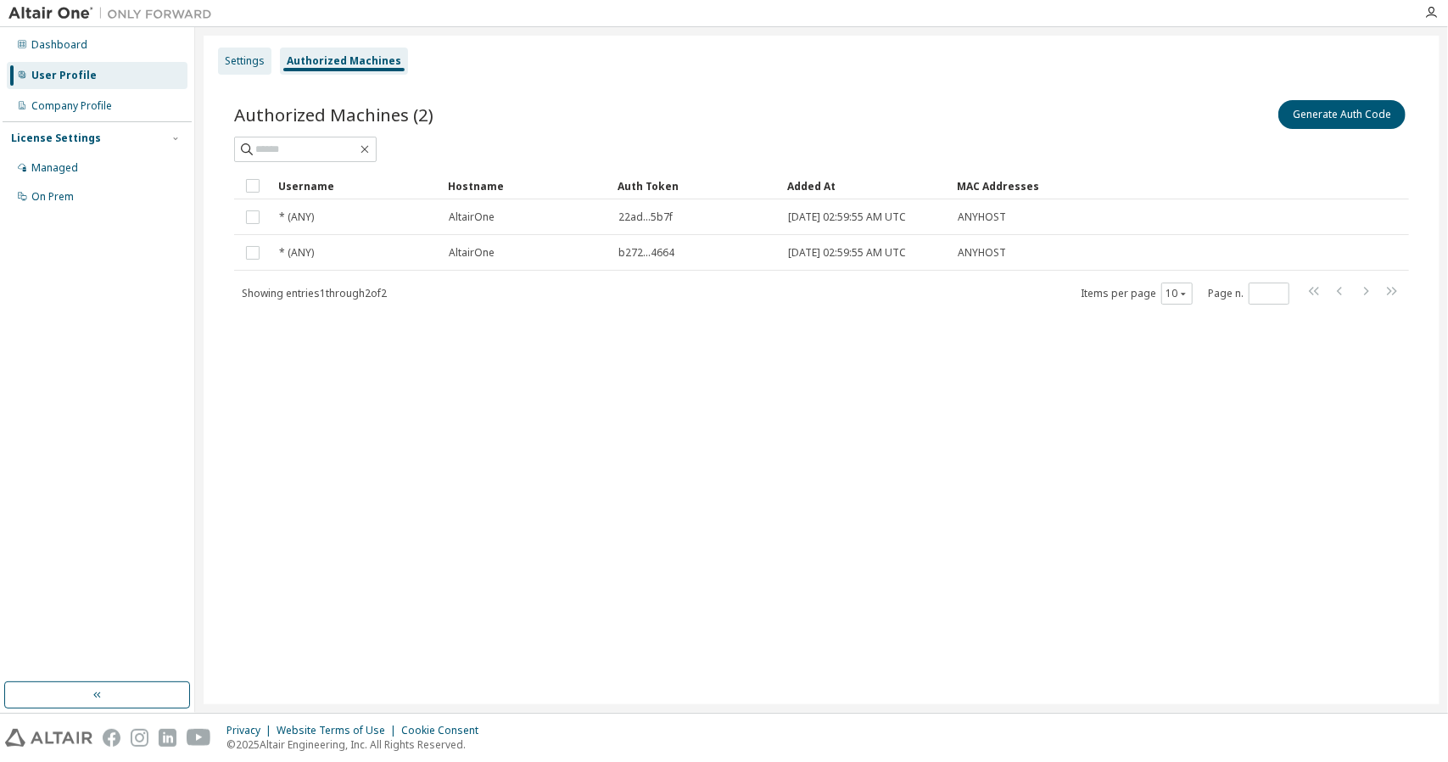
click at [244, 54] on div "Settings" at bounding box center [245, 61] width 40 height 14
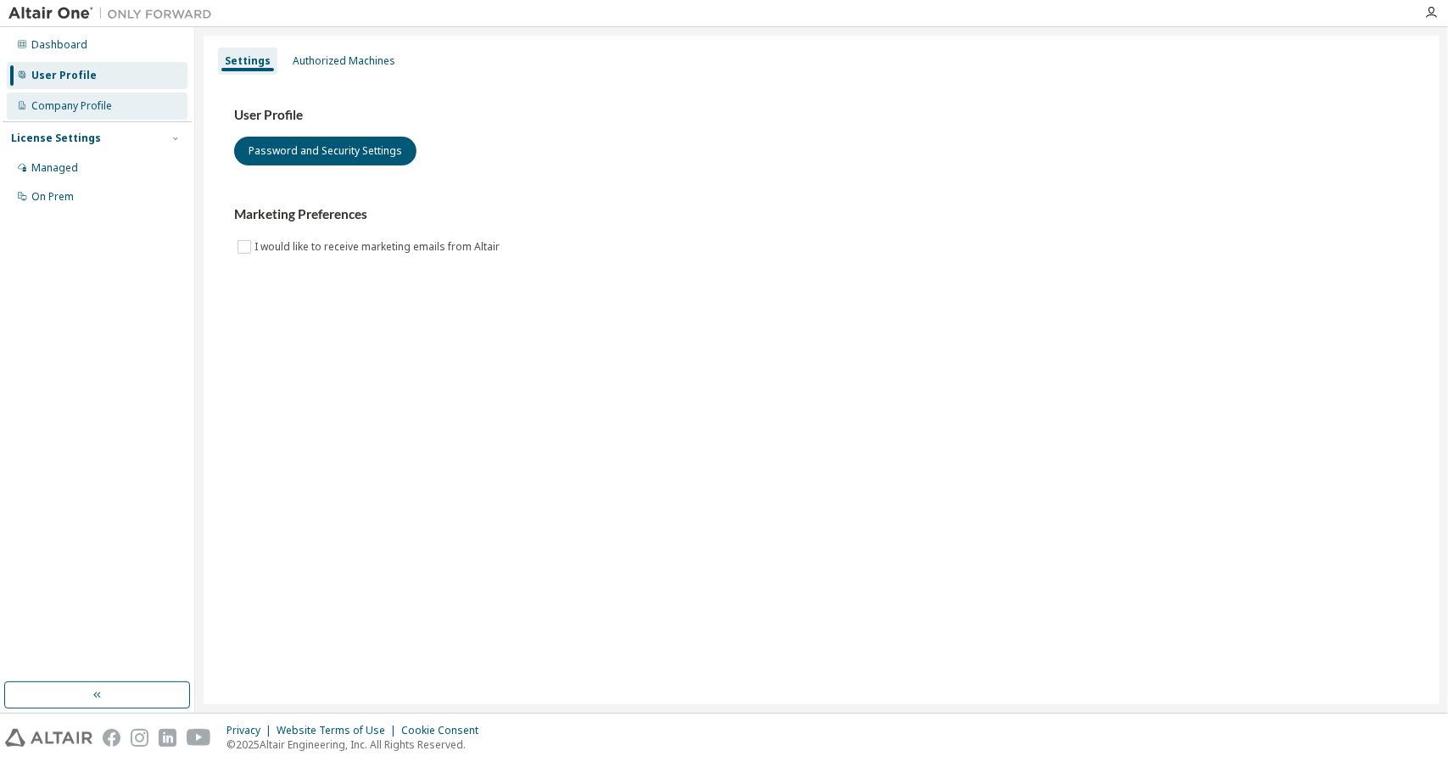
click at [139, 107] on div "Company Profile" at bounding box center [97, 105] width 181 height 27
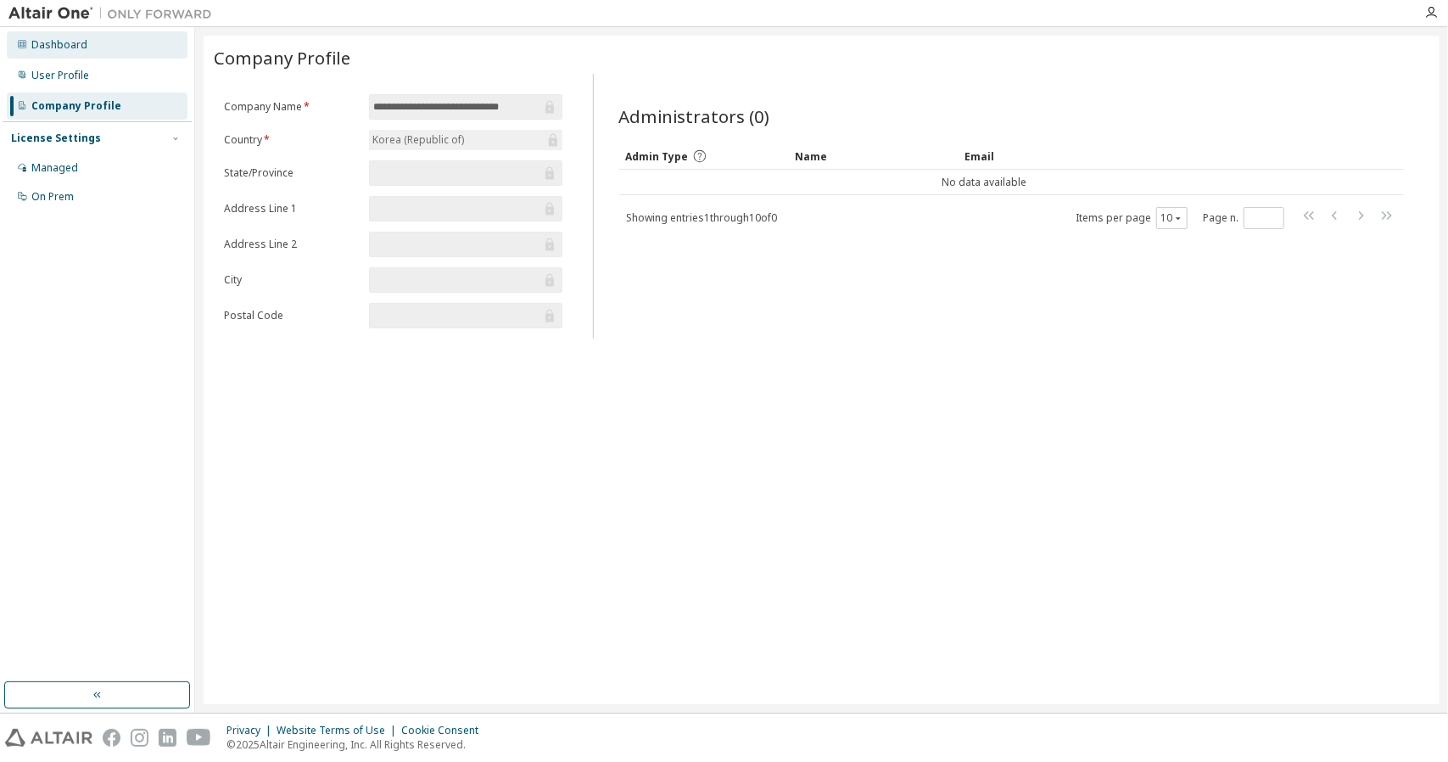
click at [114, 45] on div "Dashboard" at bounding box center [97, 44] width 181 height 27
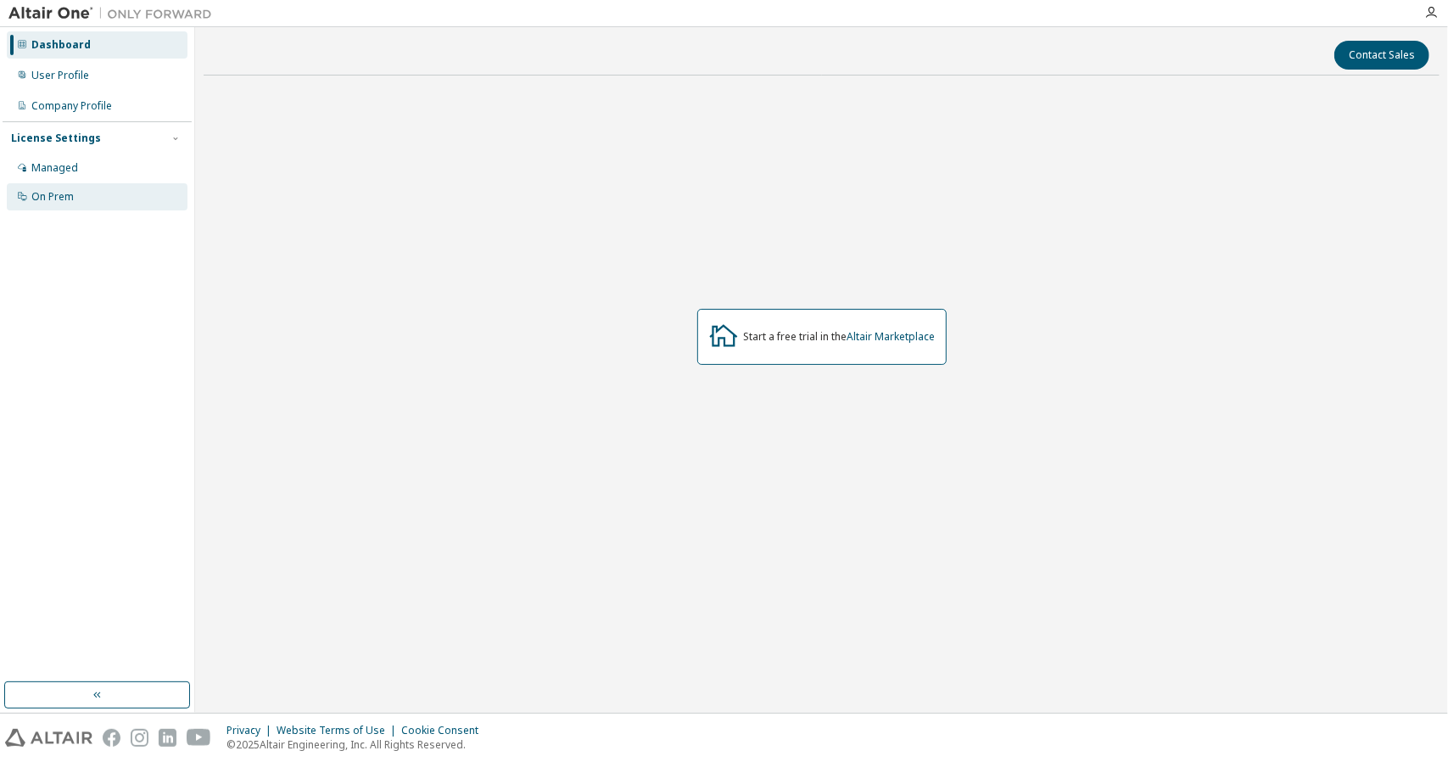
click at [151, 191] on div "On Prem" at bounding box center [97, 196] width 181 height 27
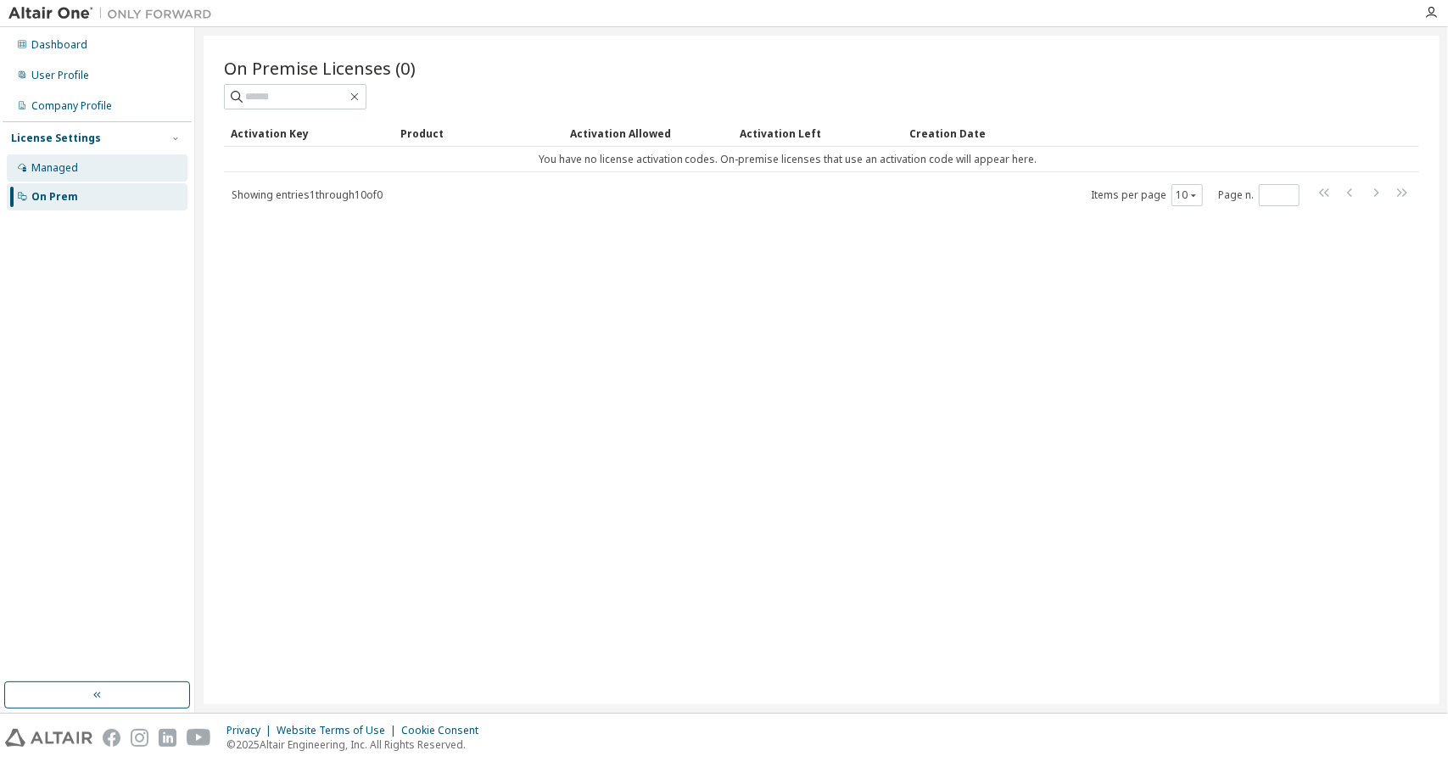
click at [154, 171] on div "Managed" at bounding box center [97, 167] width 181 height 27
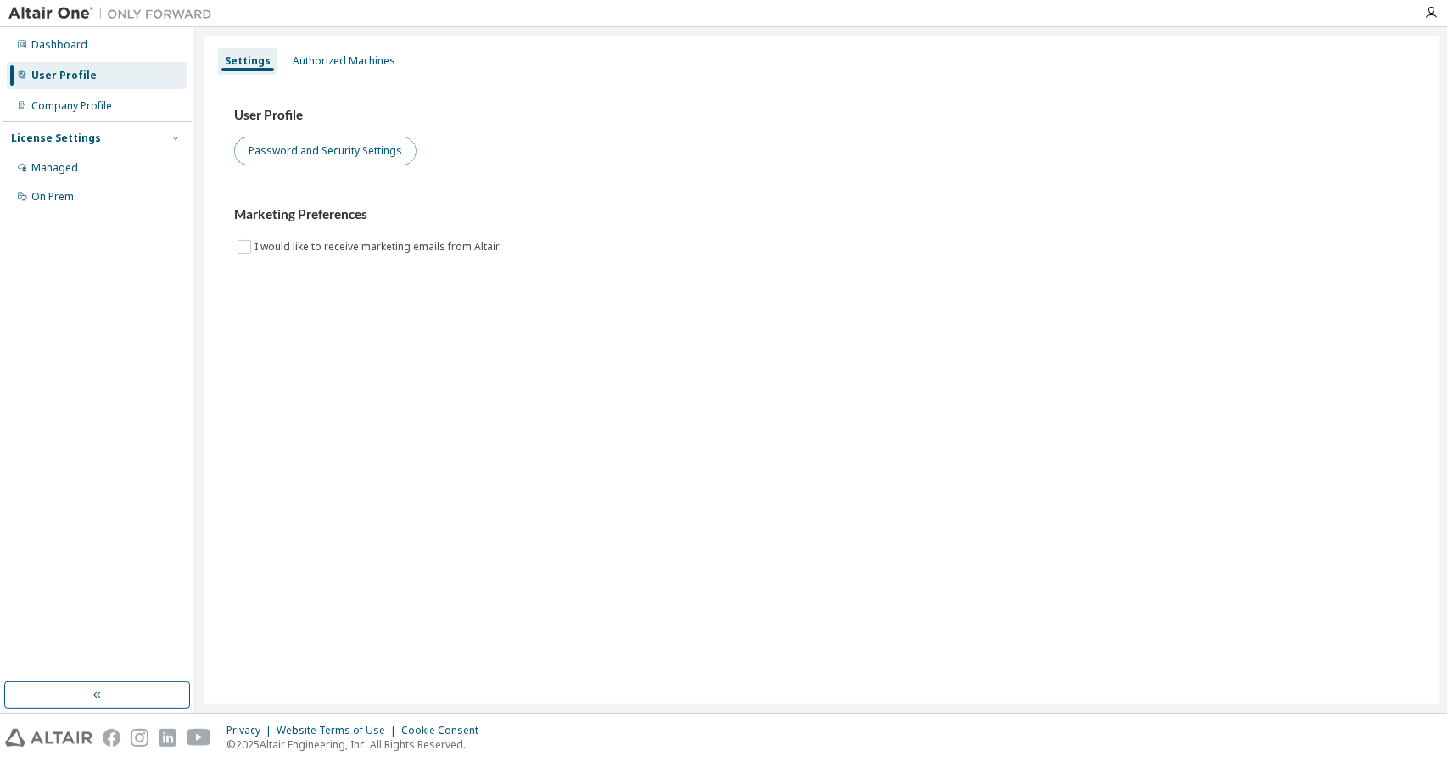
click at [368, 137] on button "Password and Security Settings" at bounding box center [325, 151] width 182 height 29
click at [296, 63] on div "Authorized Machines" at bounding box center [344, 61] width 103 height 14
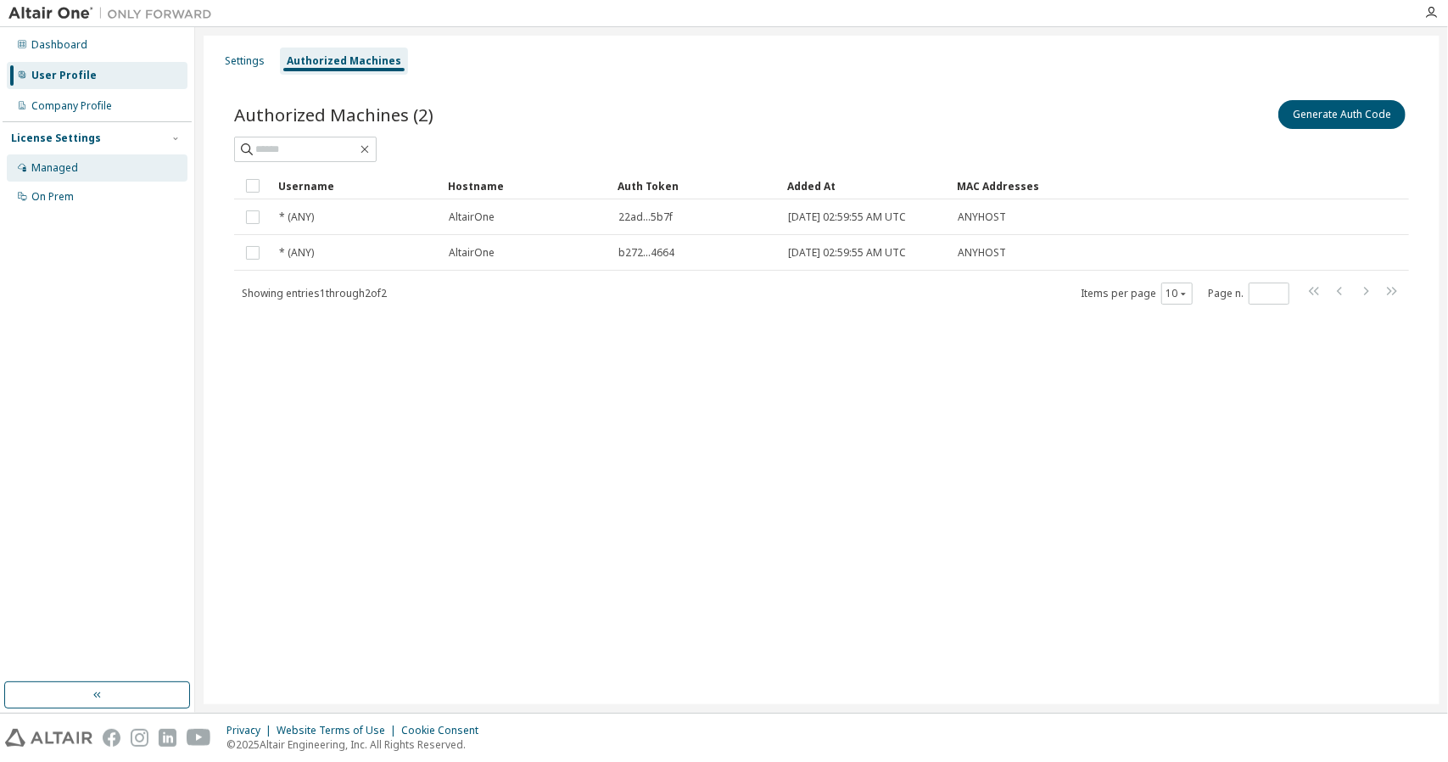
click at [132, 169] on div "Managed" at bounding box center [97, 167] width 181 height 27
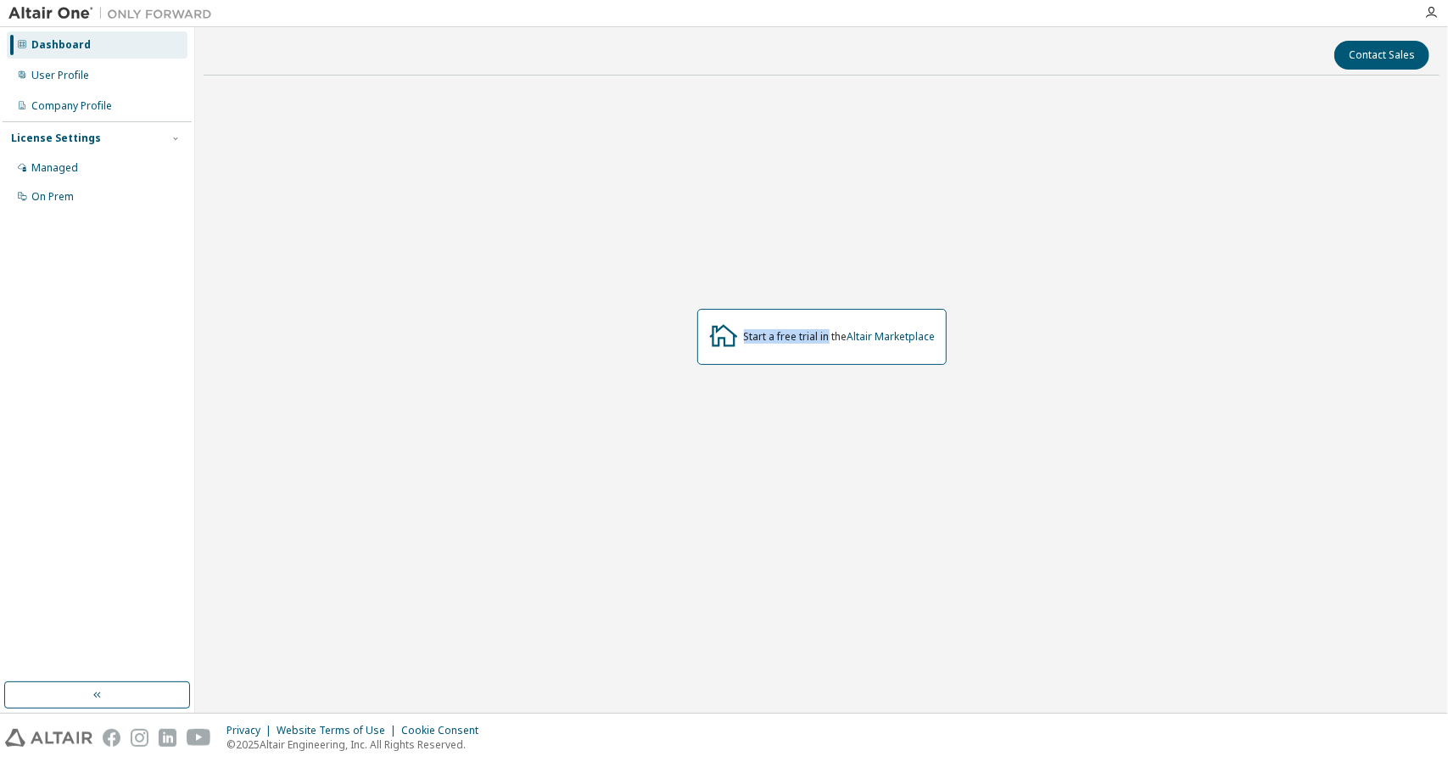
drag, startPoint x: 742, startPoint y: 335, endPoint x: 831, endPoint y: 345, distance: 89.7
click at [831, 345] on div "Start a free trial in the Altair Marketplace" at bounding box center [821, 337] width 249 height 56
click at [850, 361] on div "Start a free trial in the Altair Marketplace" at bounding box center [821, 337] width 249 height 56
click at [870, 335] on link "Altair Marketplace" at bounding box center [892, 336] width 88 height 14
